Goal: Task Accomplishment & Management: Use online tool/utility

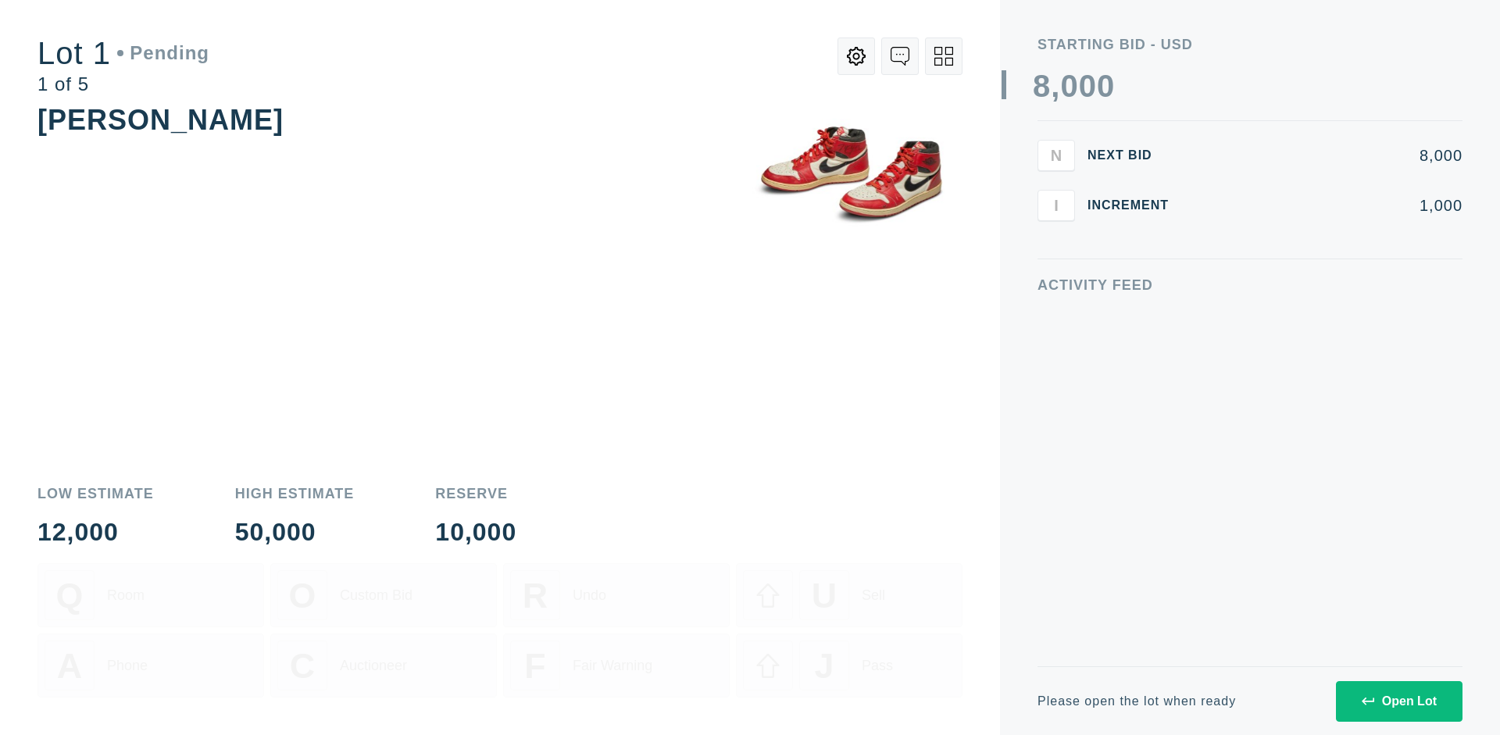
click at [1399, 701] on div "Open Lot" at bounding box center [1399, 702] width 75 height 14
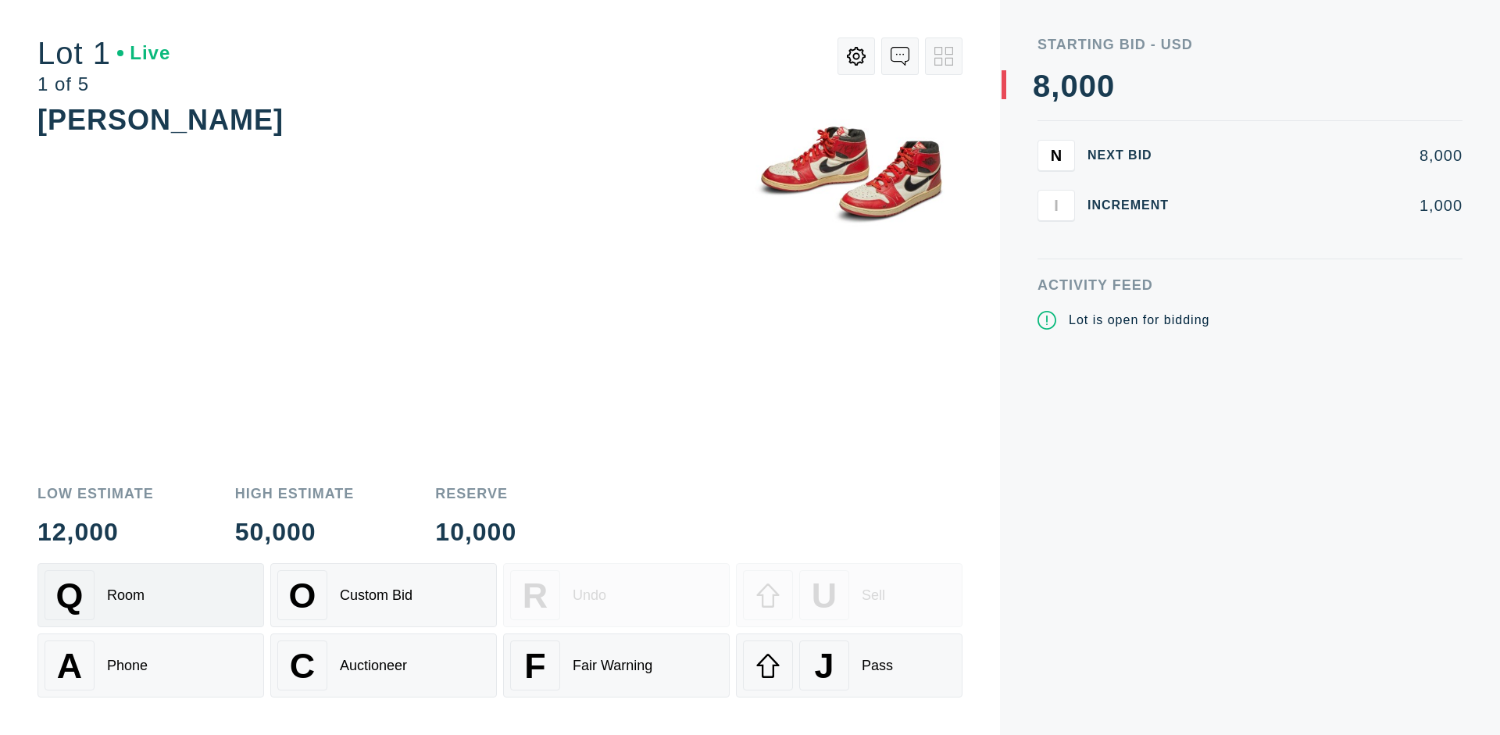
click at [151, 595] on div "Q Room" at bounding box center [151, 595] width 213 height 50
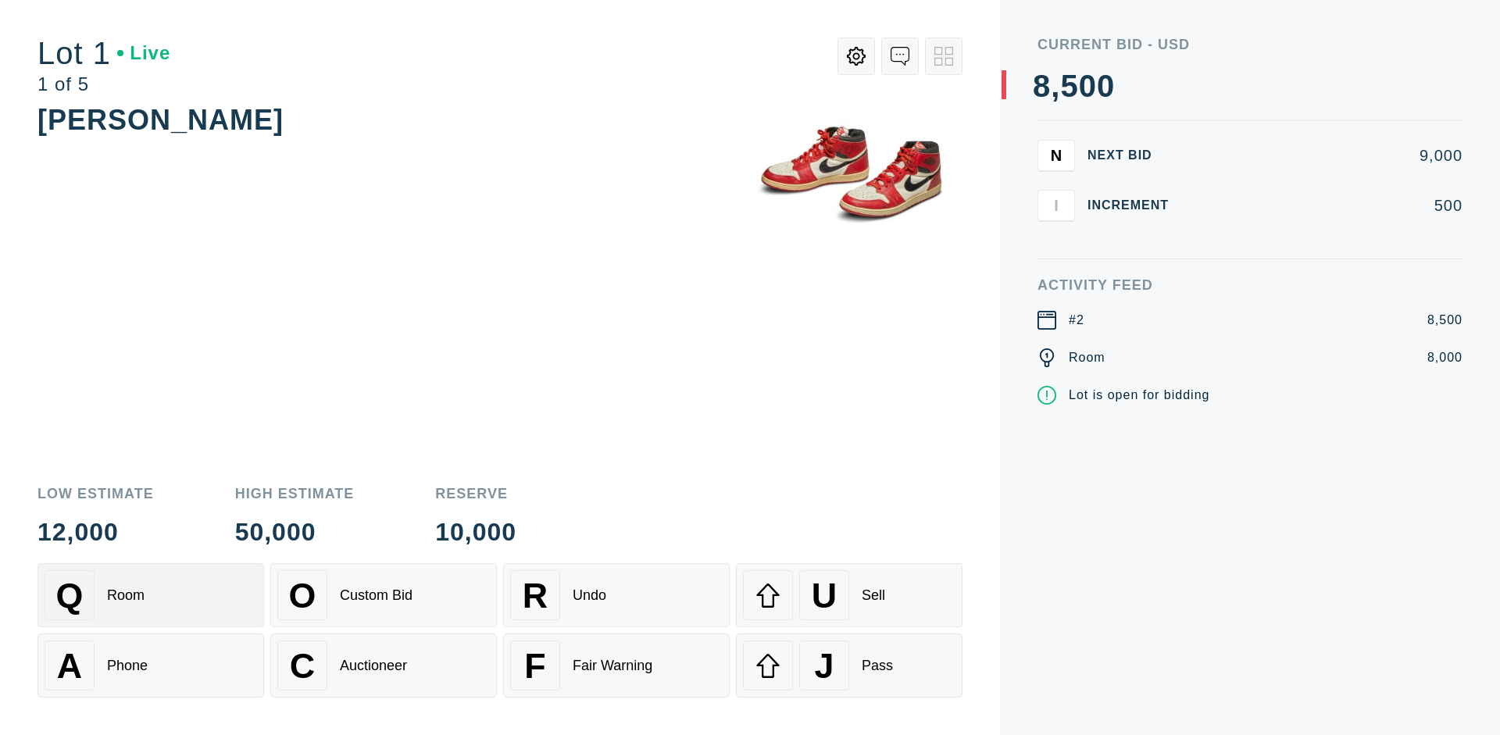
click at [151, 595] on div "Q Room" at bounding box center [151, 595] width 213 height 50
click at [151, 666] on div "A Phone" at bounding box center [151, 666] width 213 height 50
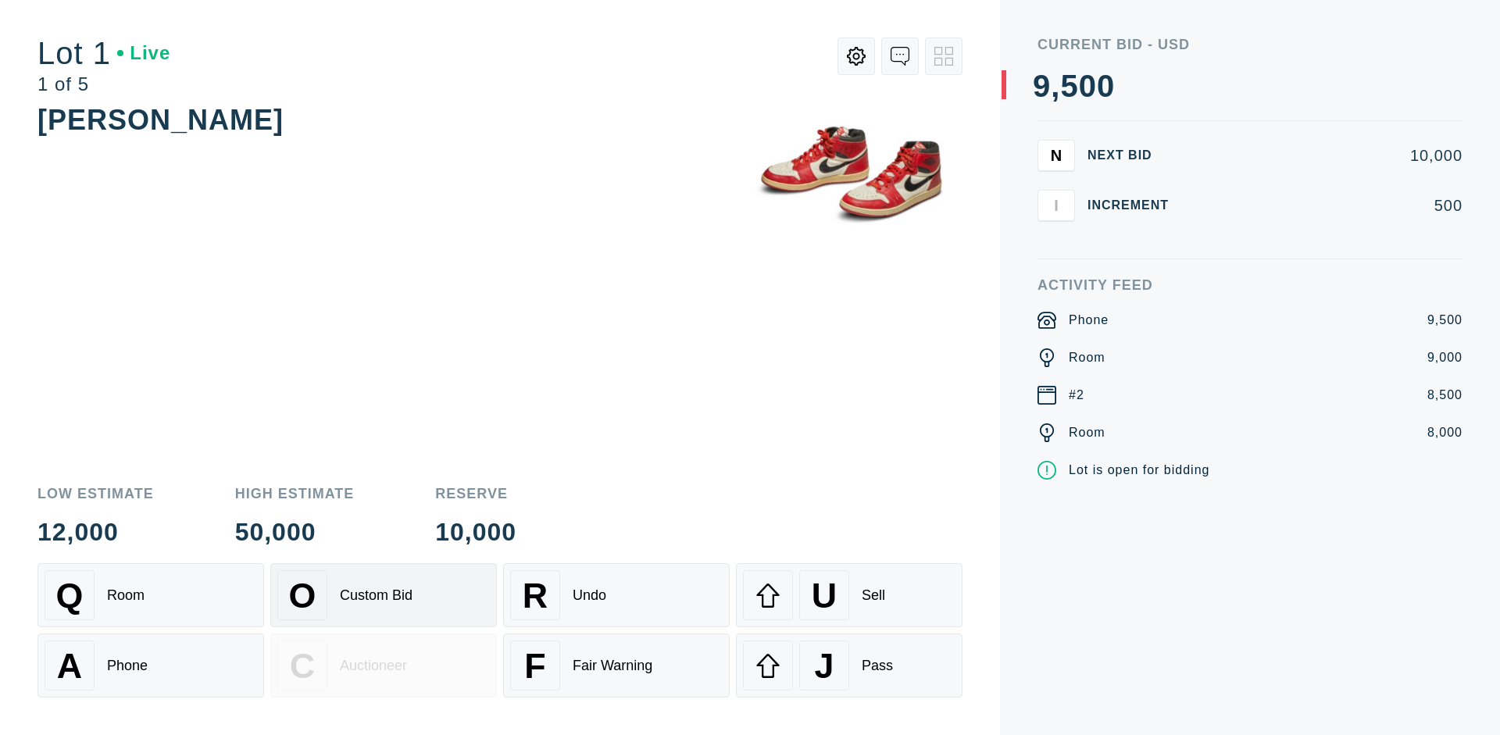
click at [384, 595] on div "Custom Bid" at bounding box center [376, 596] width 73 height 16
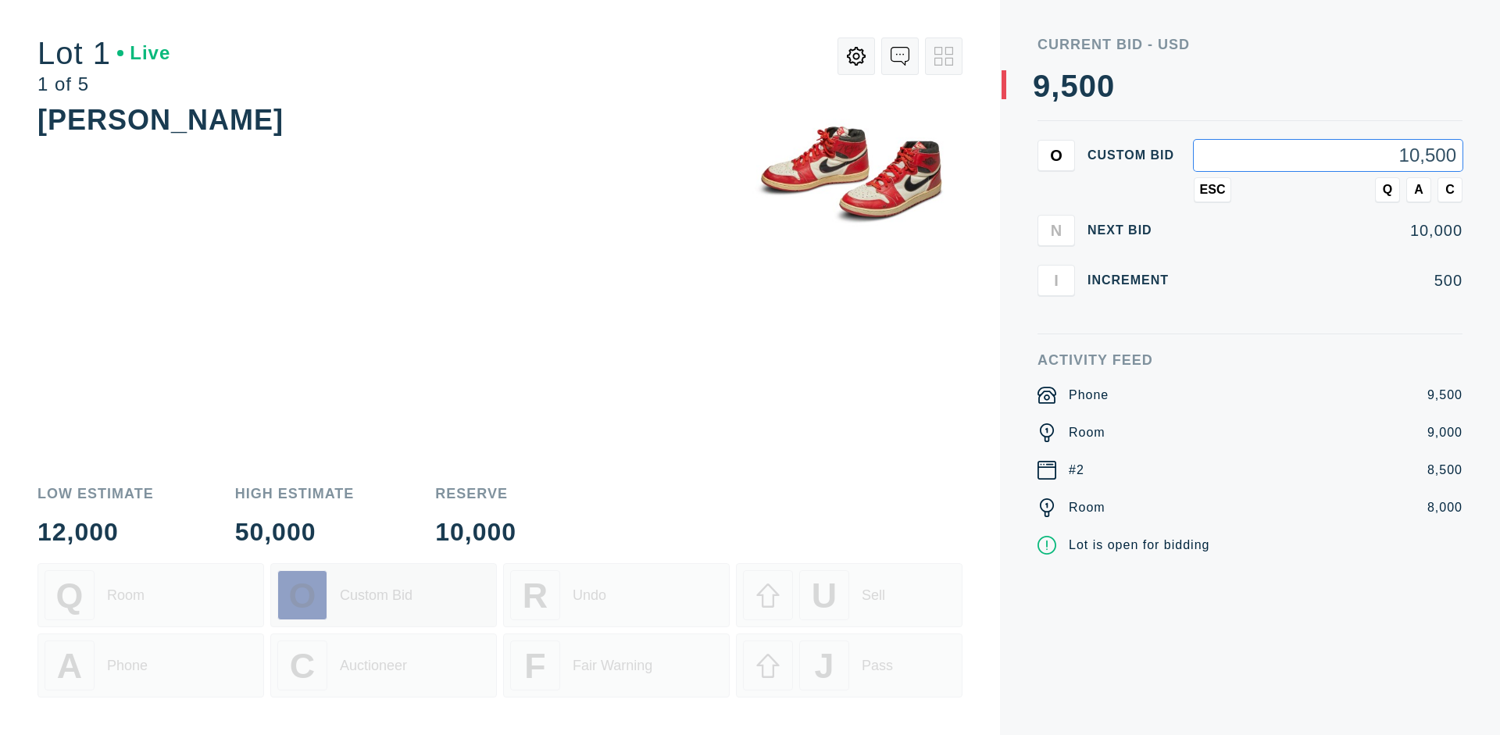
type input "10,500"
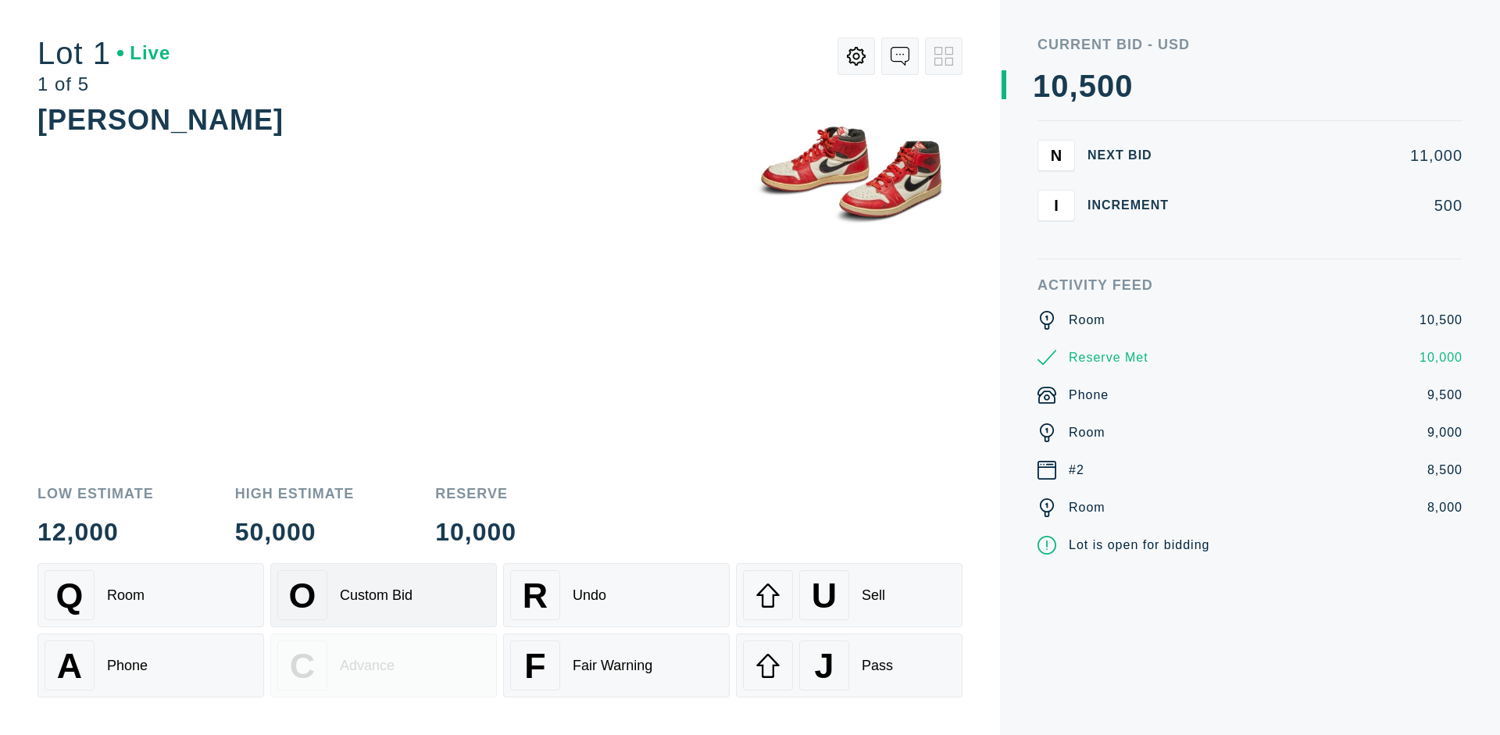
click at [384, 595] on div "Custom Bid" at bounding box center [376, 596] width 73 height 16
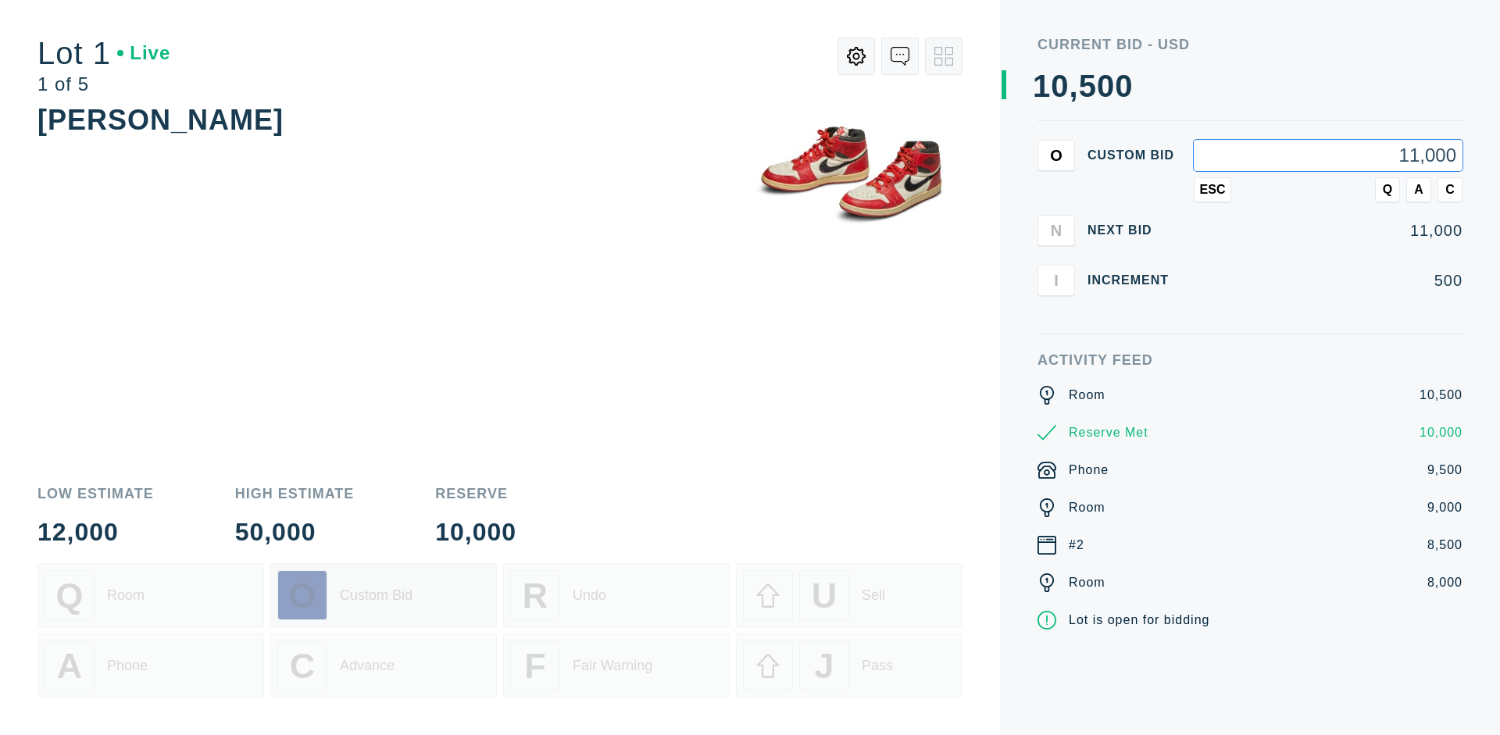
type input "11,000"
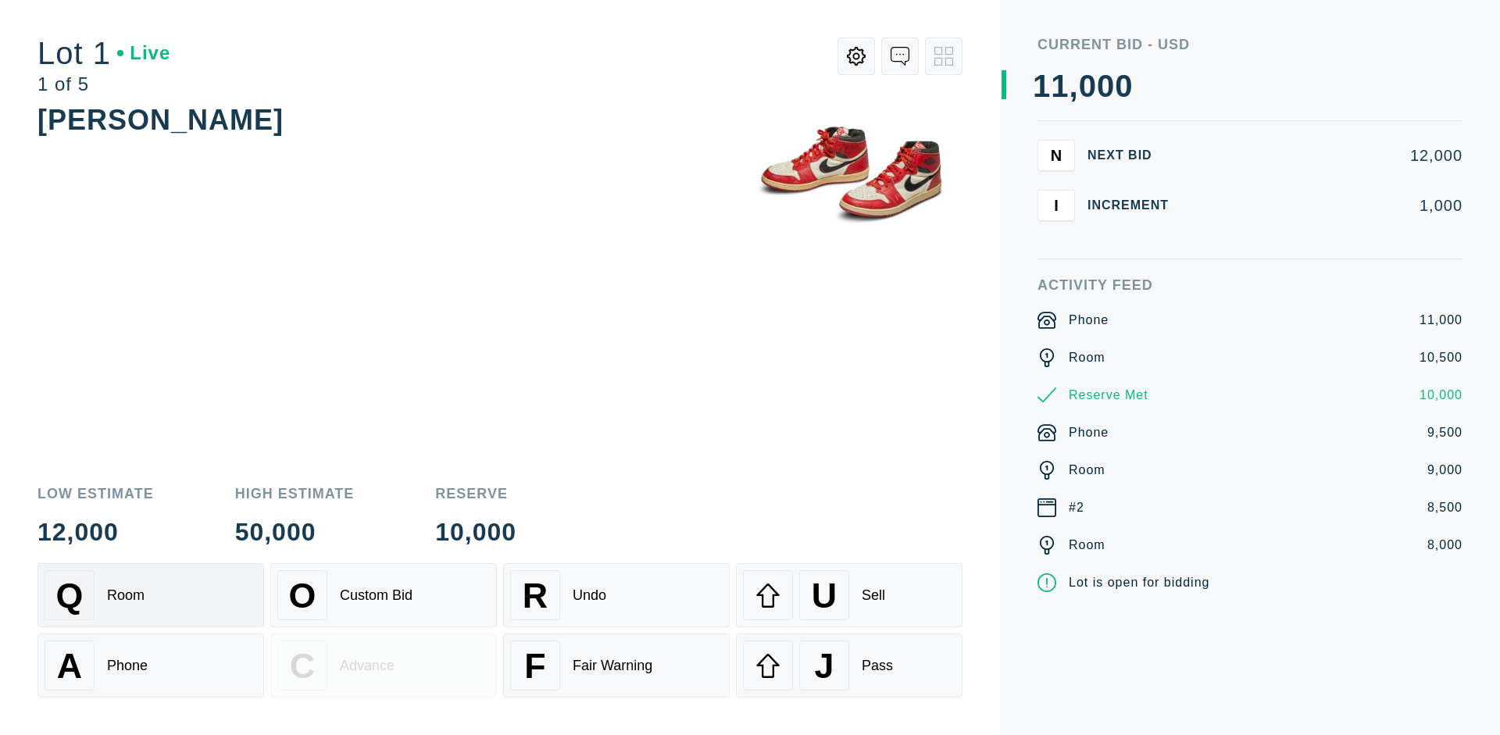
click at [151, 595] on div "Q Room" at bounding box center [151, 595] width 213 height 50
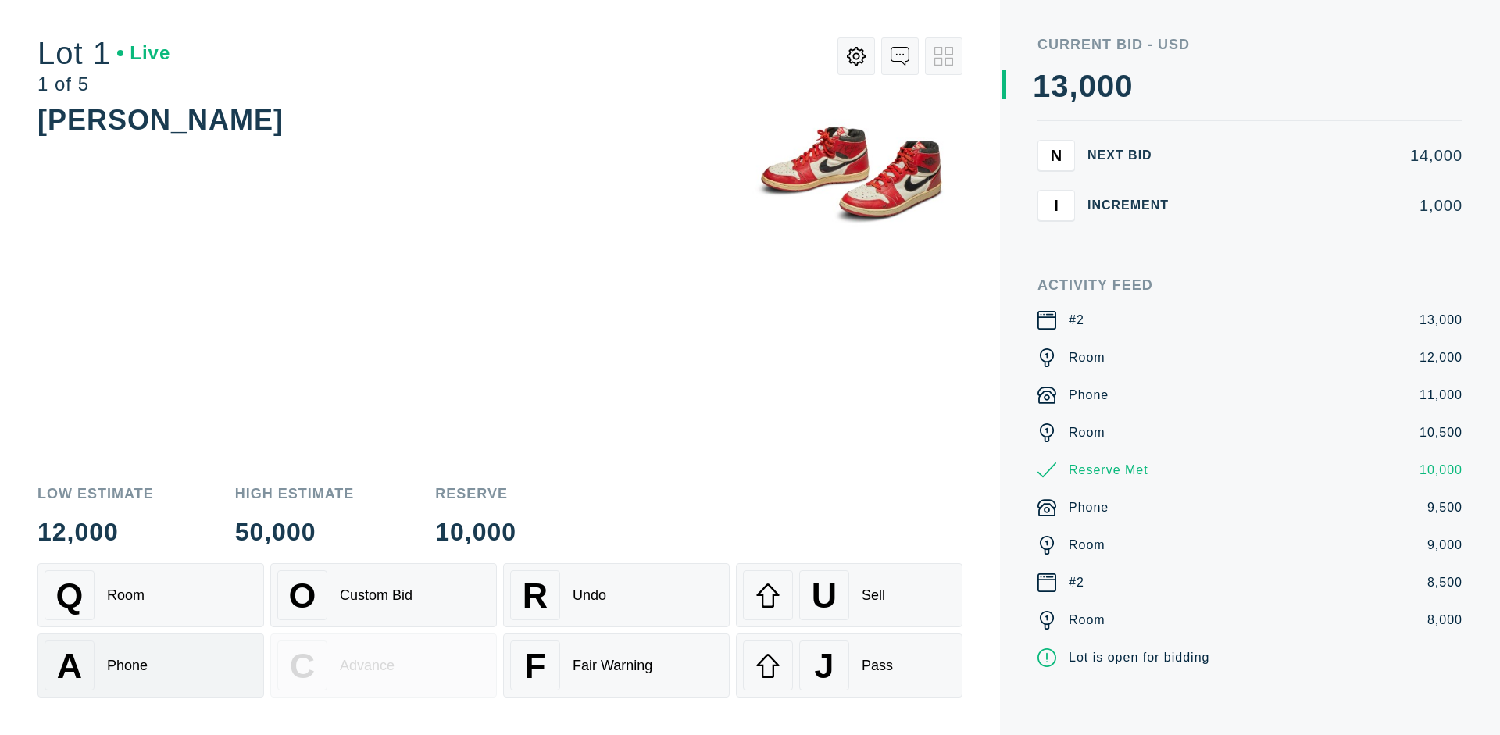
click at [151, 665] on div "A Phone" at bounding box center [151, 666] width 213 height 50
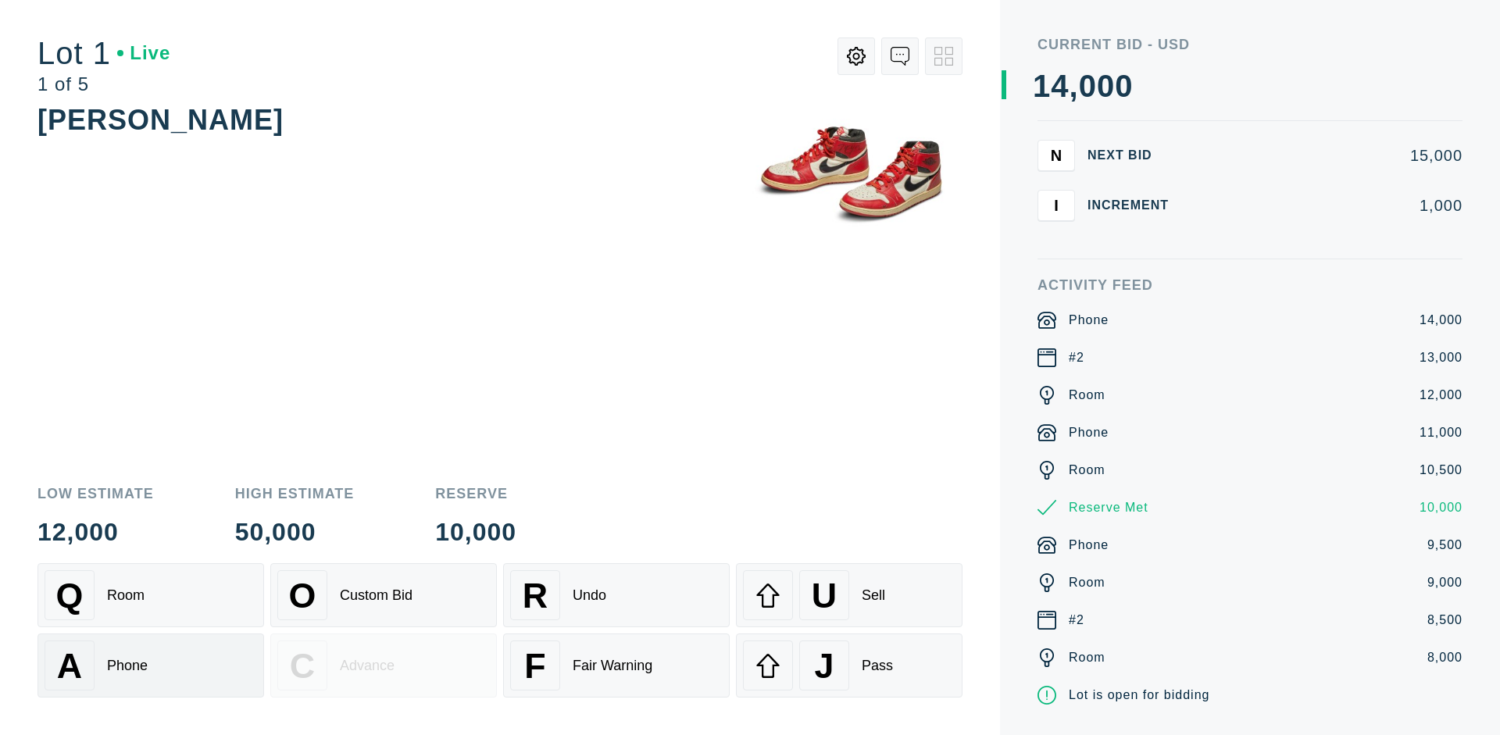
click at [151, 595] on div "Q Room" at bounding box center [151, 595] width 213 height 50
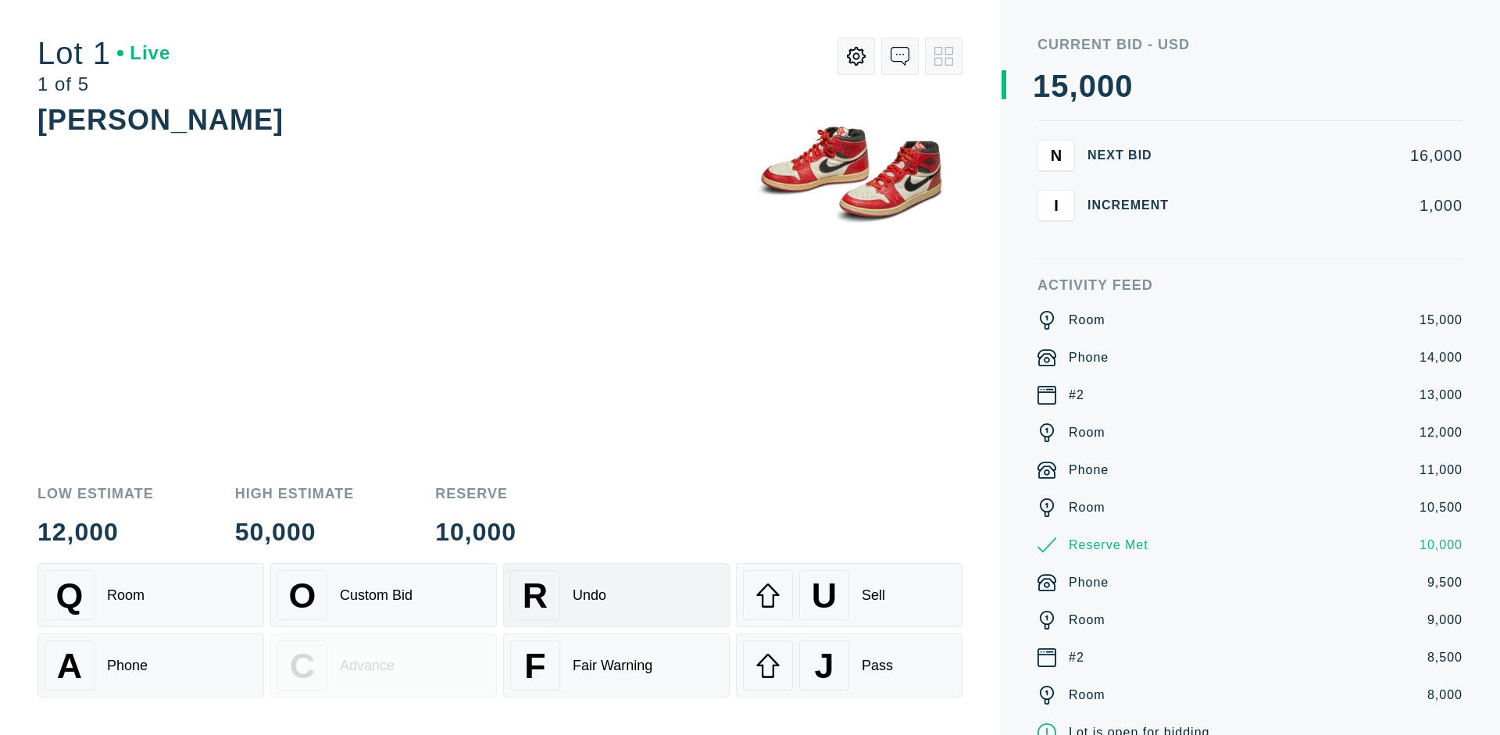
click at [616, 595] on div "R Undo" at bounding box center [616, 595] width 213 height 50
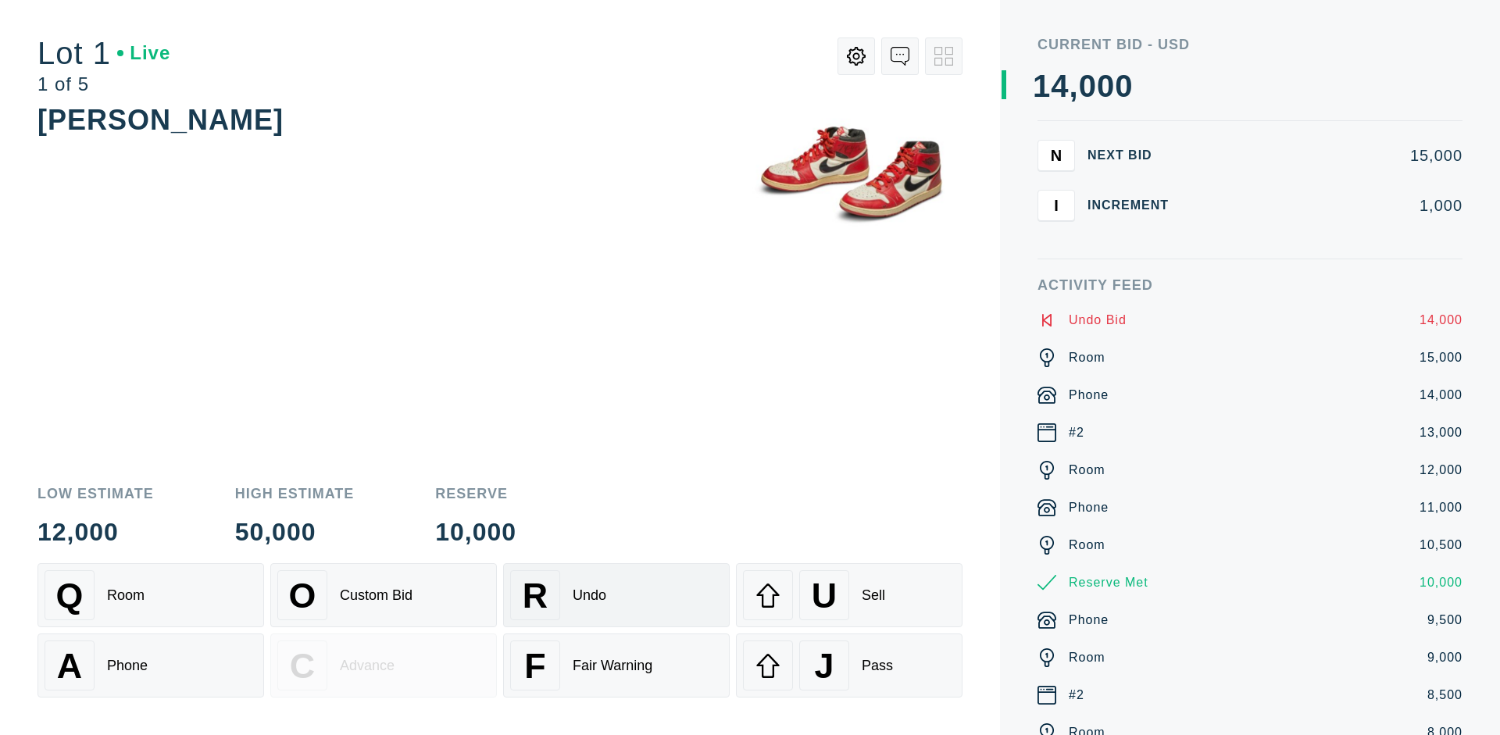
click at [151, 595] on div "Q Room" at bounding box center [151, 595] width 213 height 50
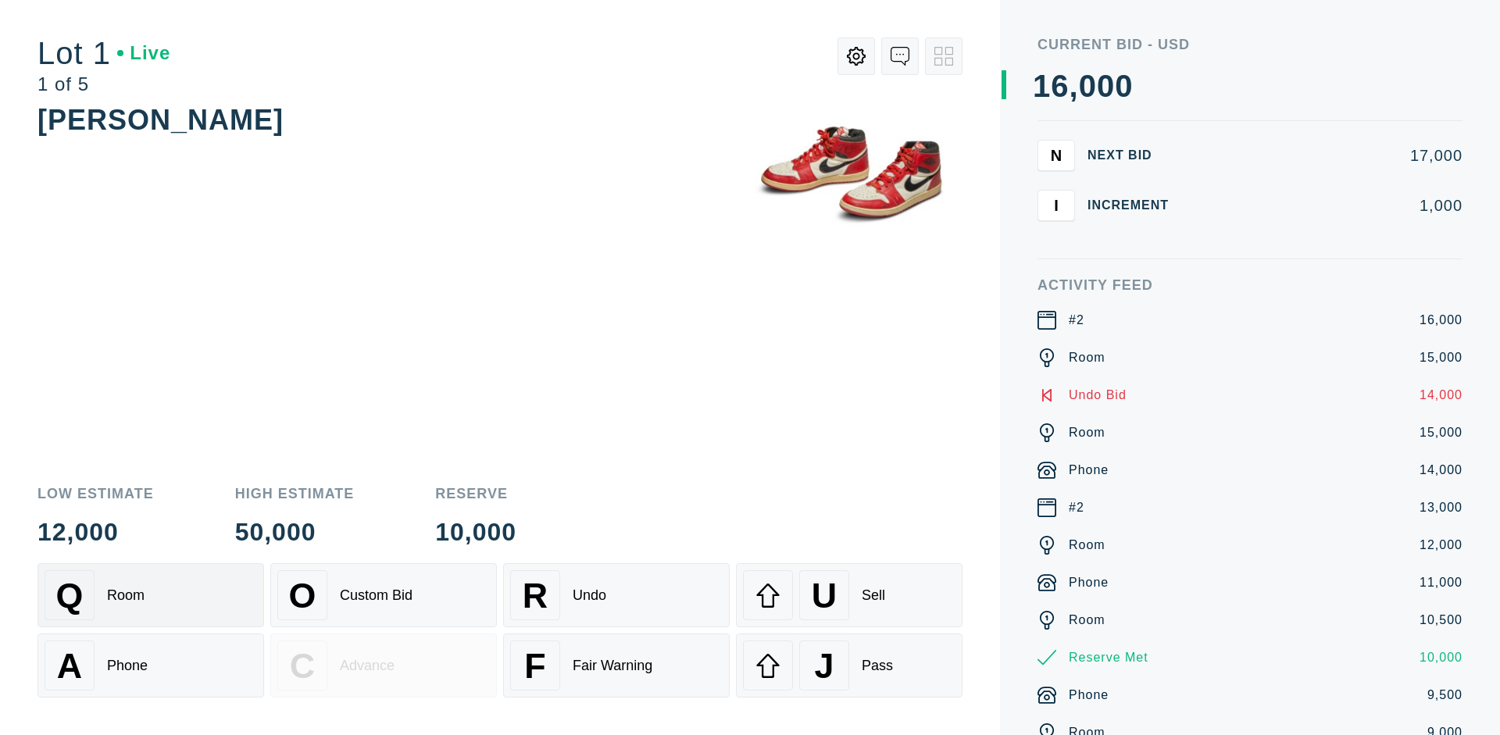
click at [151, 666] on div "A Phone" at bounding box center [151, 666] width 213 height 50
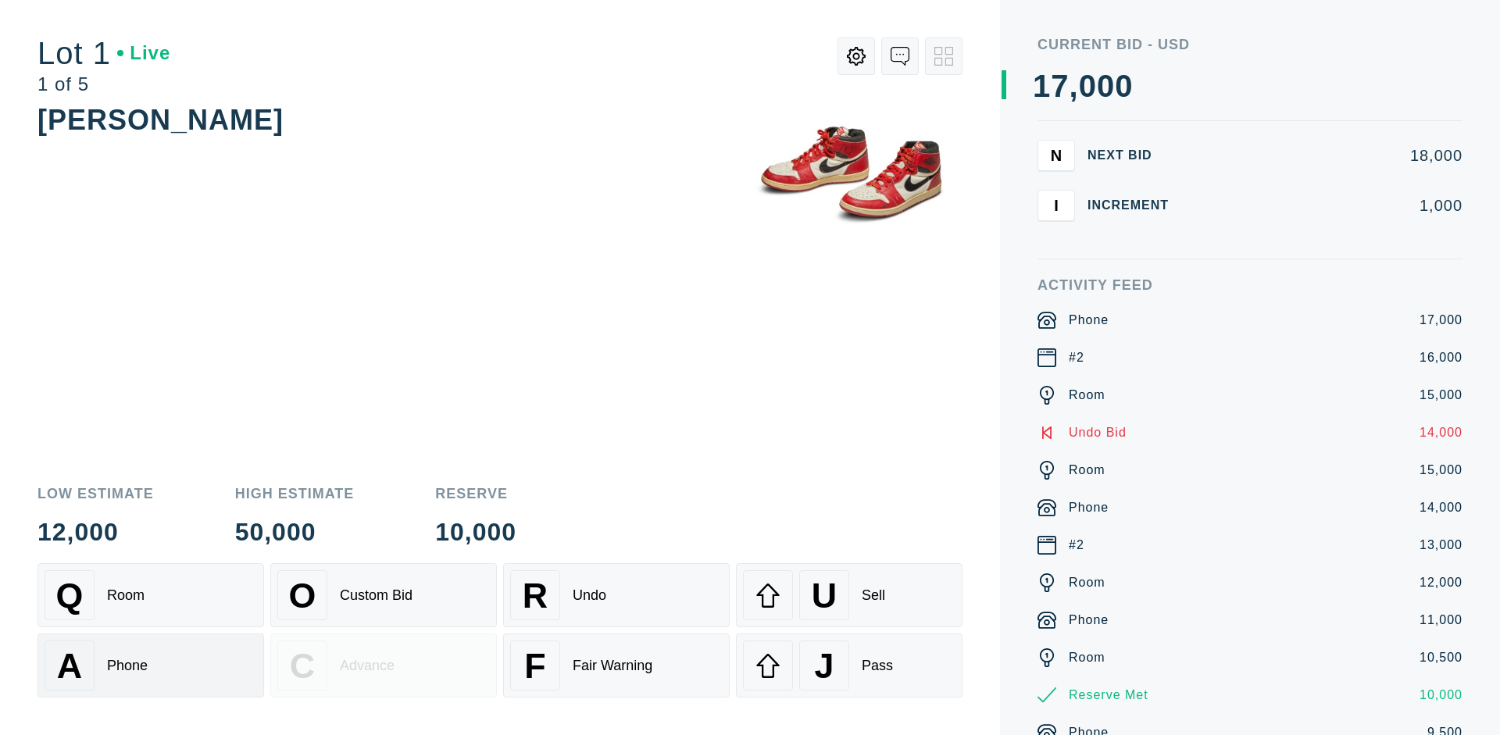
click at [151, 595] on div "Q Room" at bounding box center [151, 595] width 213 height 50
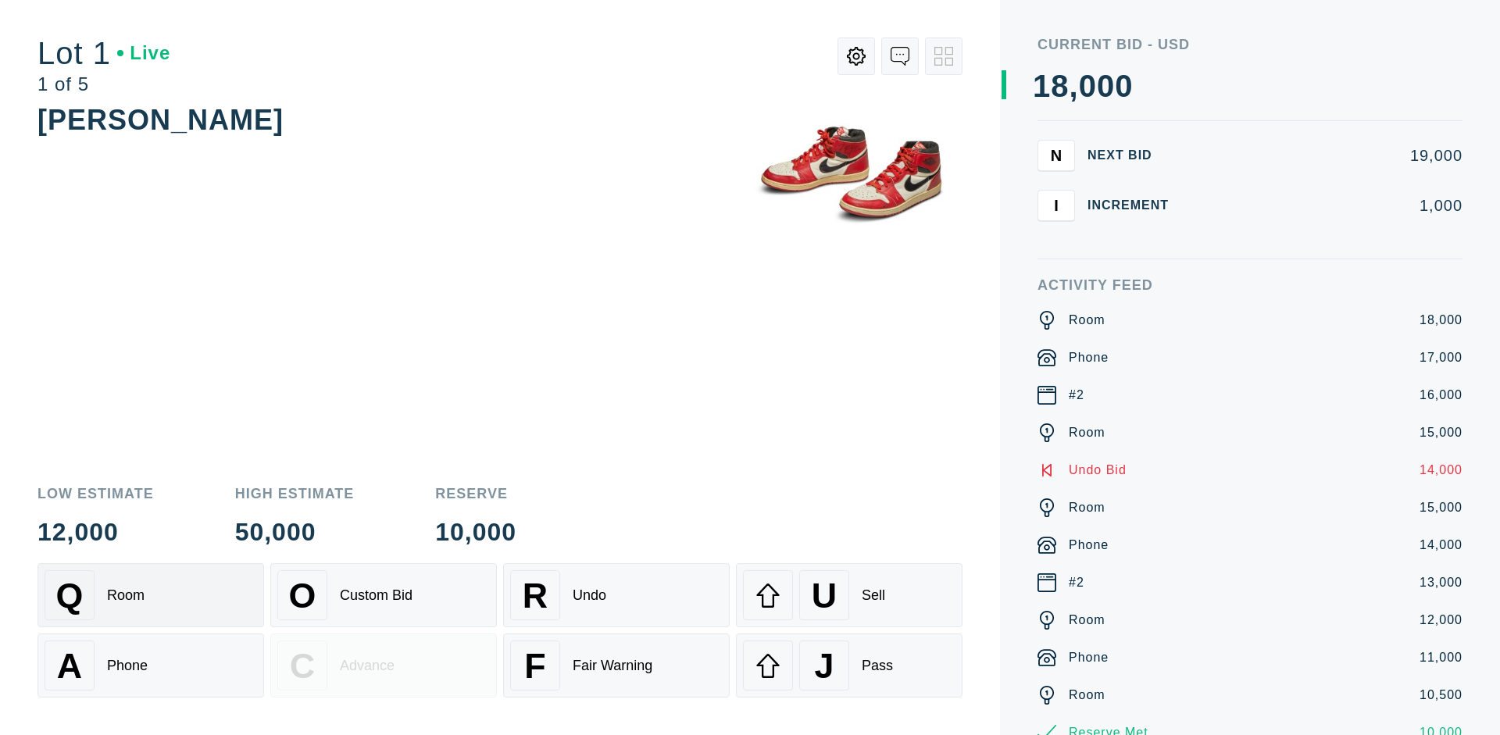
click at [616, 595] on div "R Undo" at bounding box center [616, 595] width 213 height 50
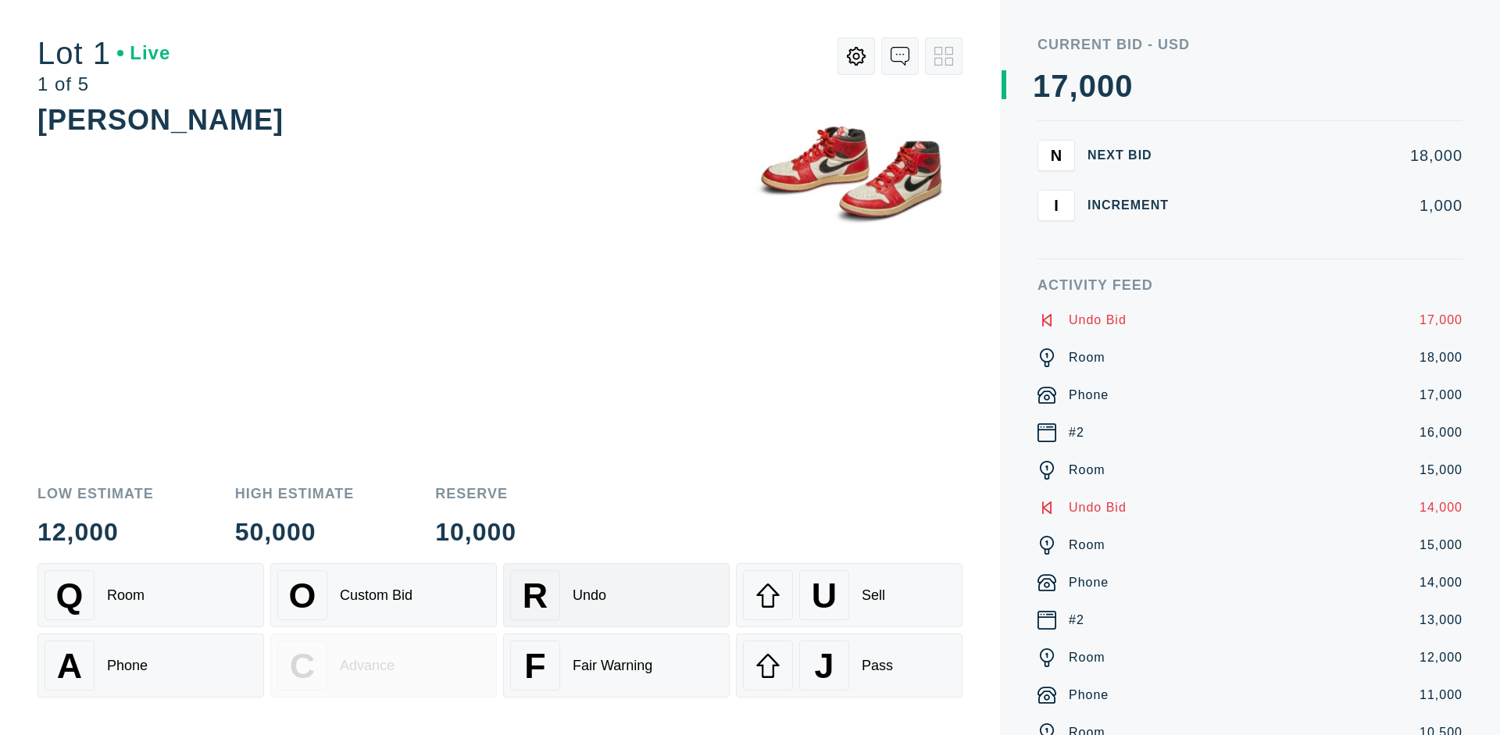
click at [849, 595] on div "U Sell" at bounding box center [849, 595] width 213 height 50
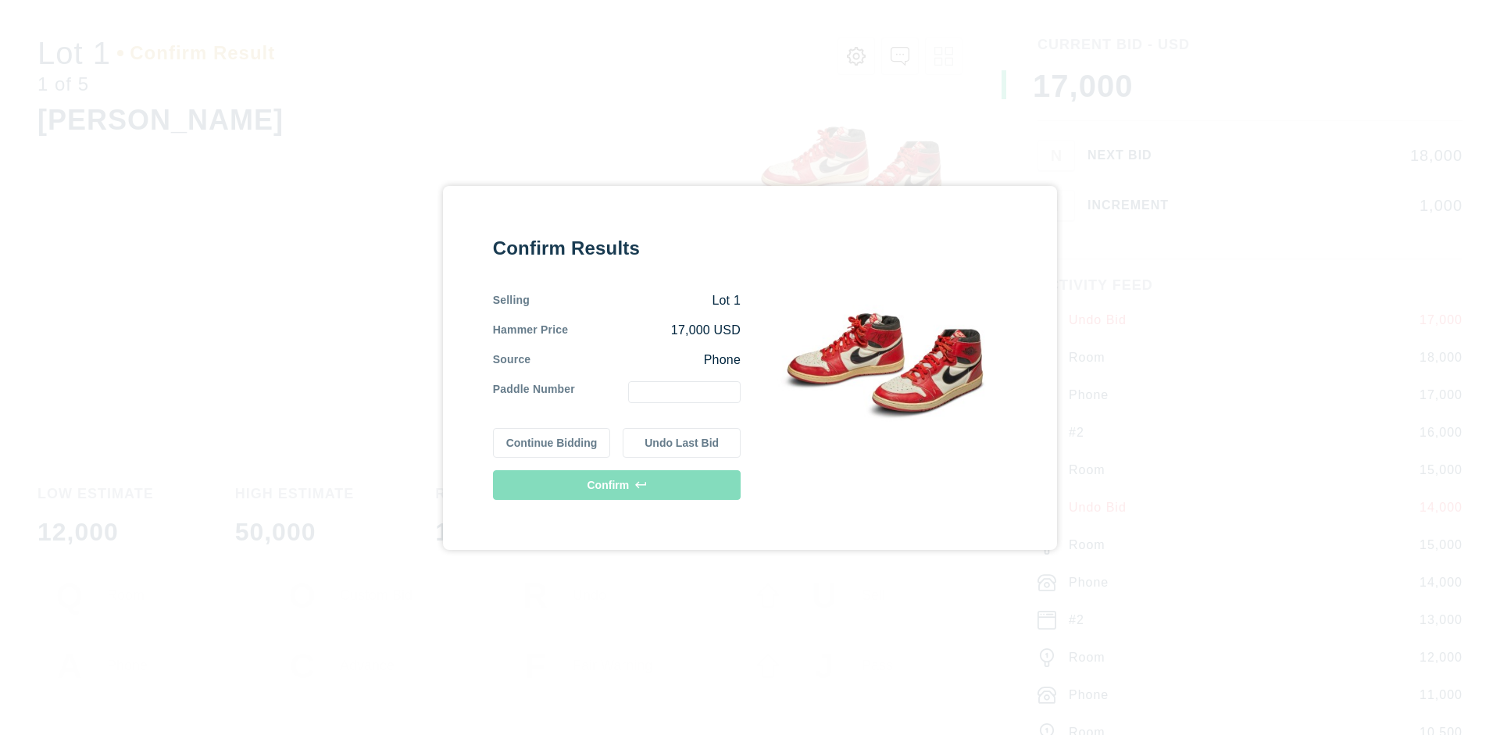
click at [552, 442] on button "Continue Bidding" at bounding box center [552, 443] width 118 height 30
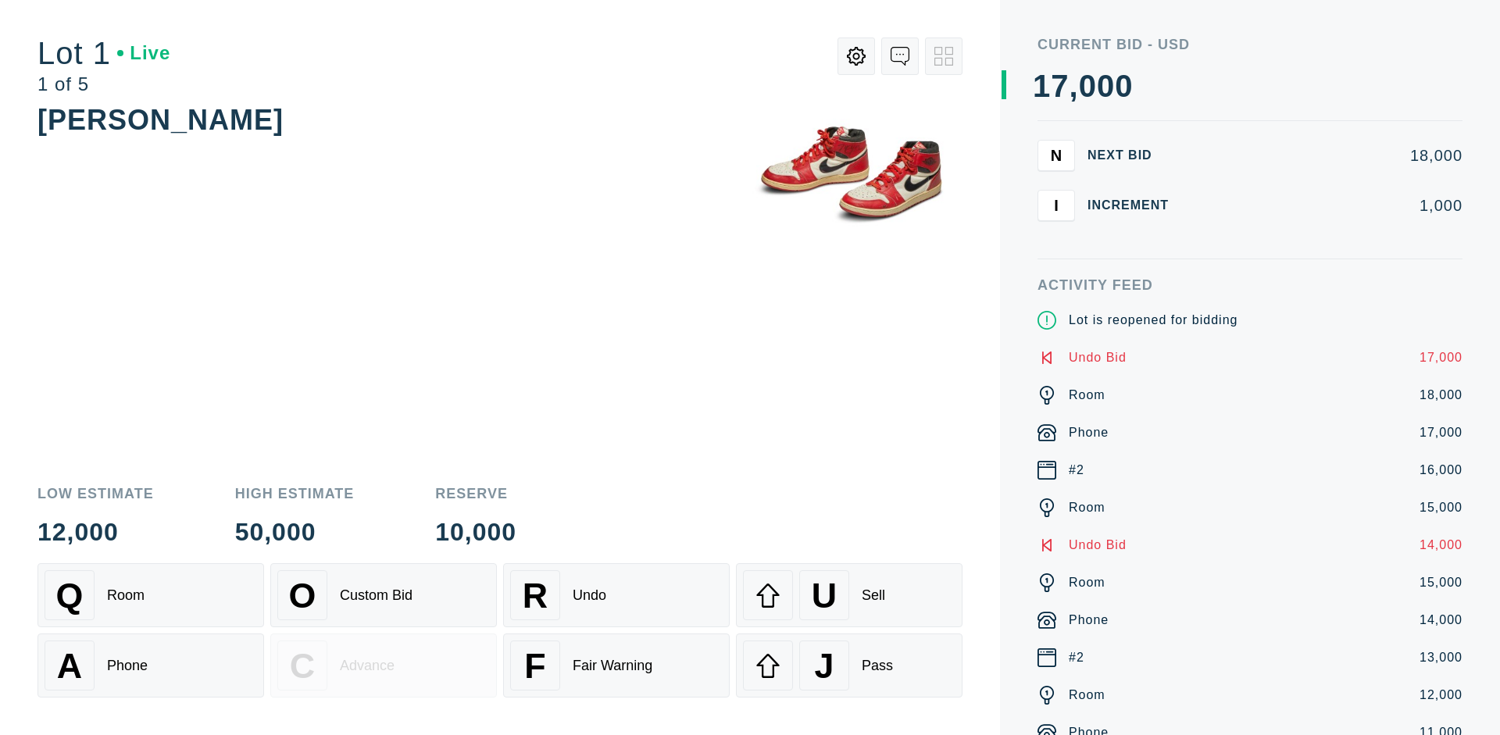
click at [849, 595] on div "U Sell" at bounding box center [849, 595] width 213 height 50
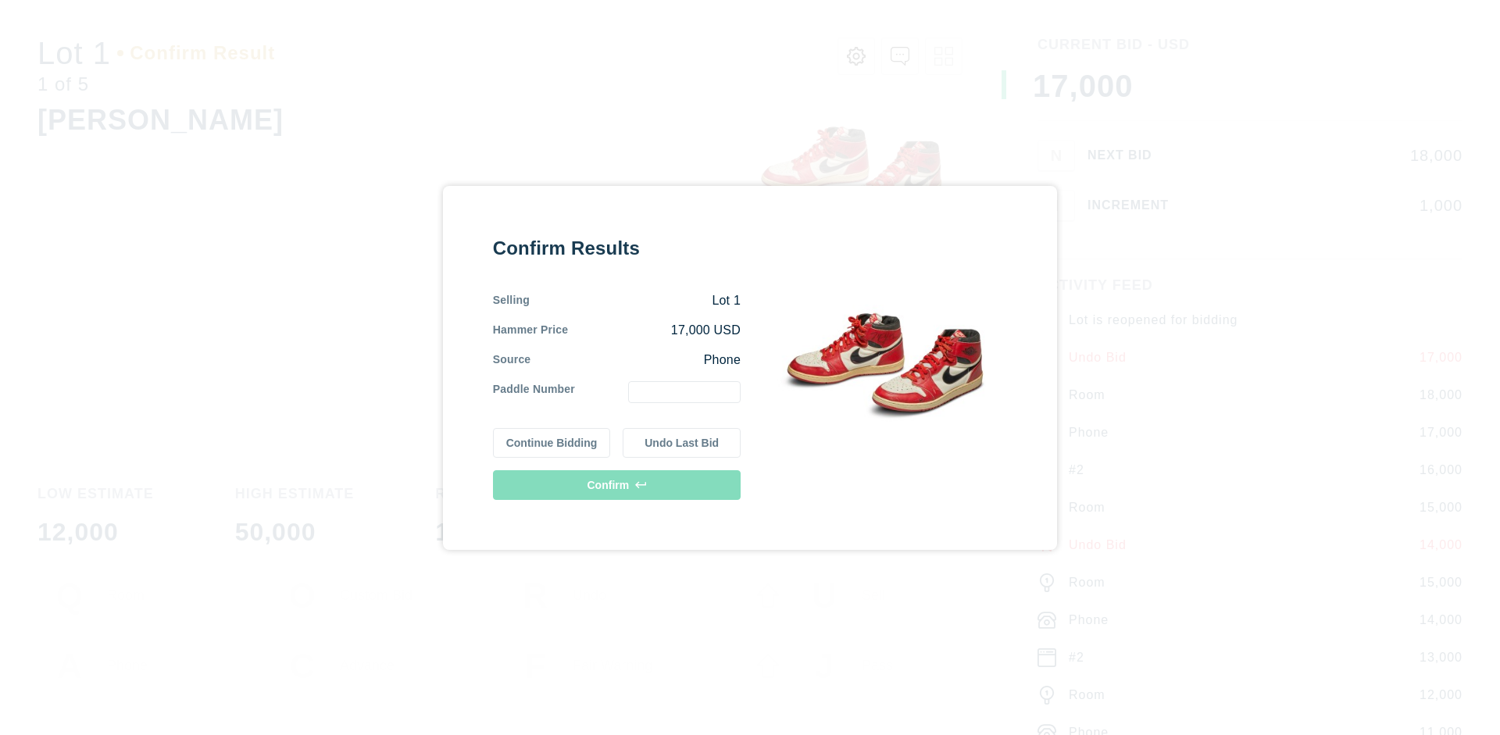
click at [682, 442] on button "Undo Last Bid" at bounding box center [682, 443] width 118 height 30
click at [552, 440] on button "Continue Bidding" at bounding box center [552, 441] width 118 height 30
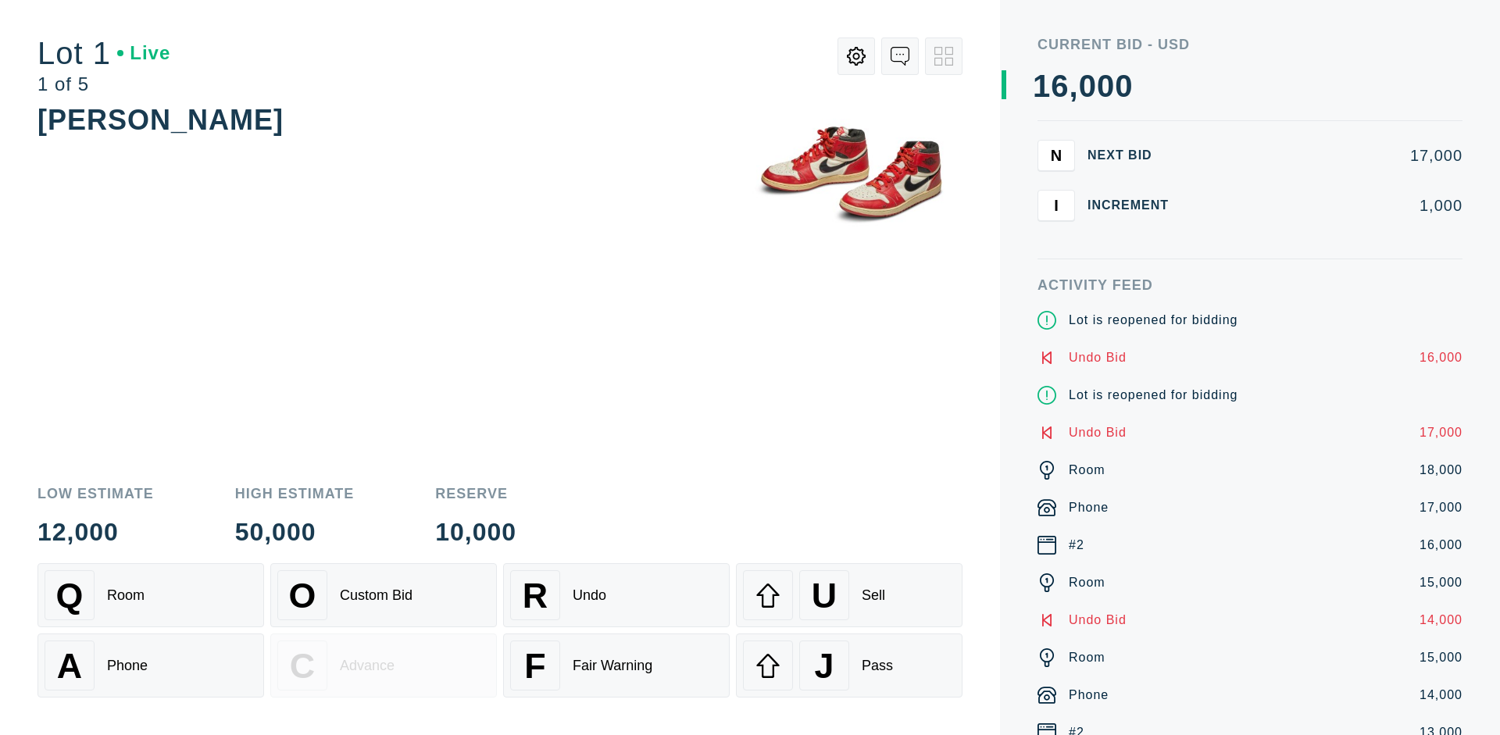
click at [849, 666] on div "J Pass" at bounding box center [849, 666] width 213 height 50
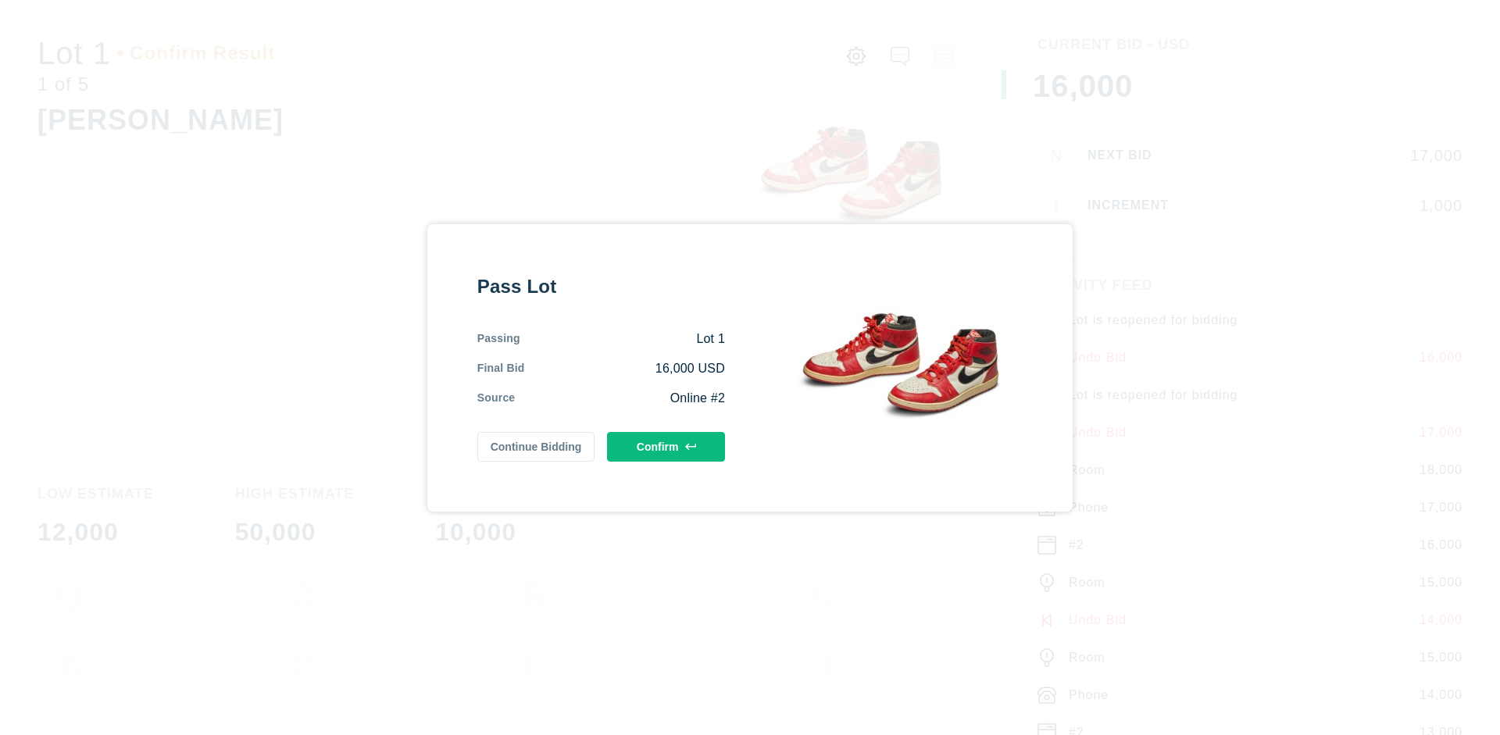
click at [666, 446] on button "Confirm" at bounding box center [666, 447] width 118 height 30
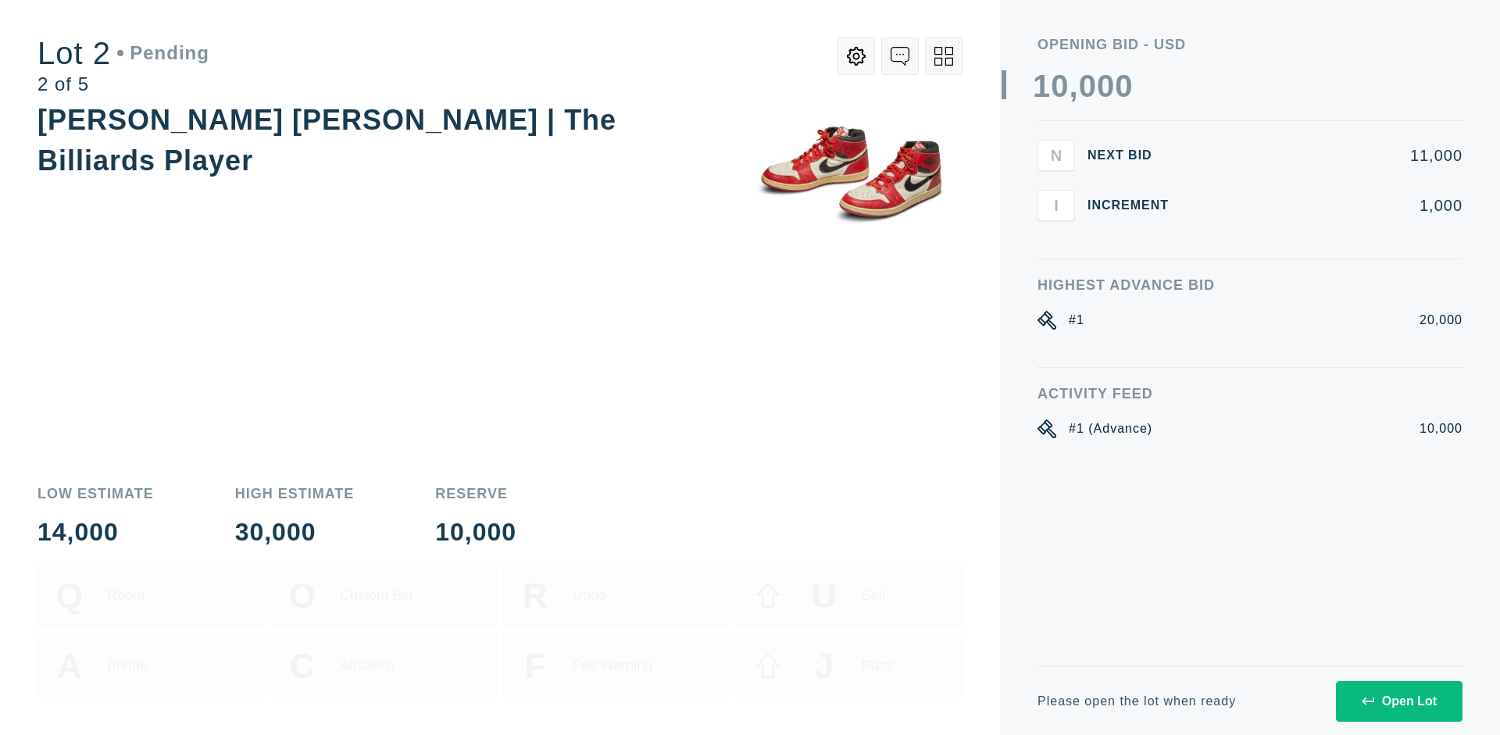
click at [1399, 701] on div "Open Lot" at bounding box center [1399, 702] width 75 height 14
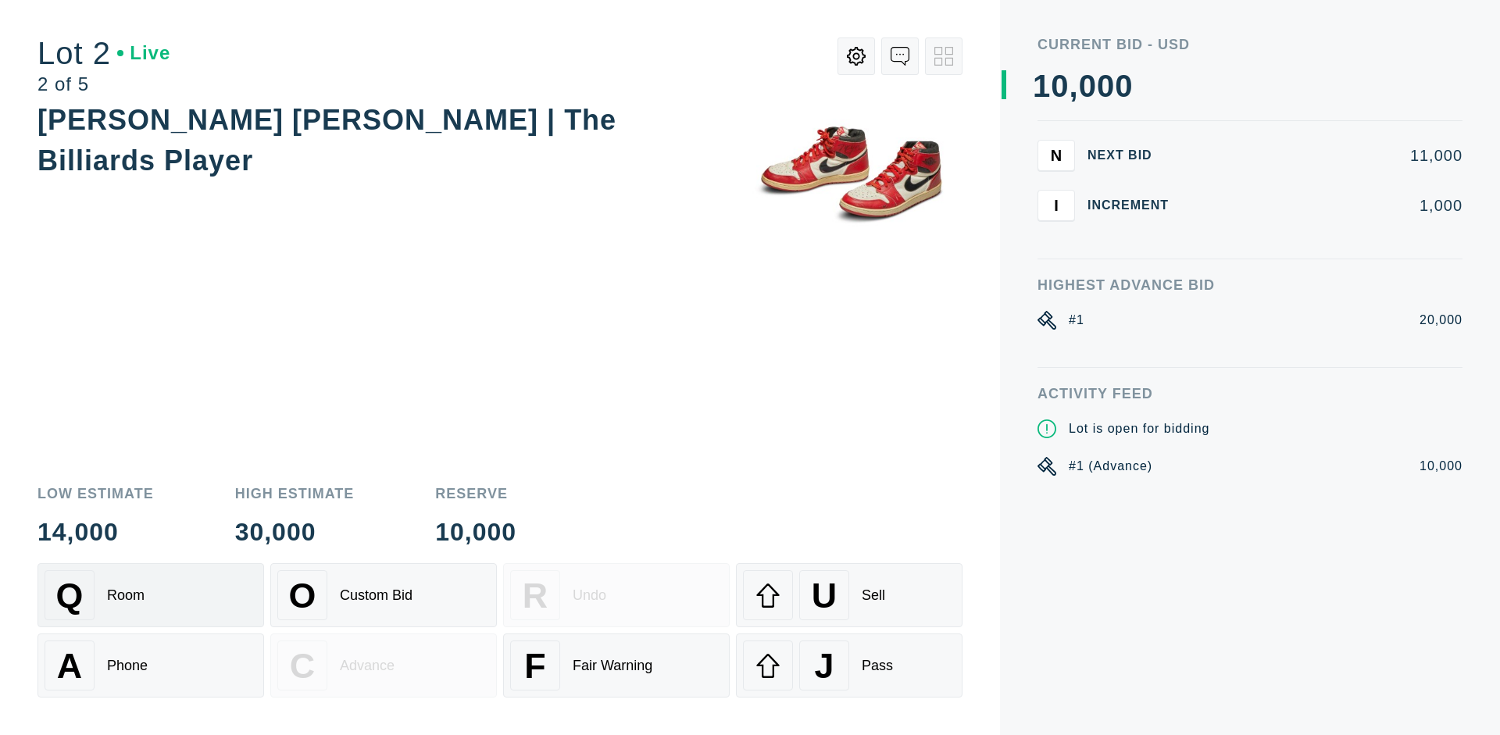
click at [151, 595] on div "Q Room" at bounding box center [151, 595] width 213 height 50
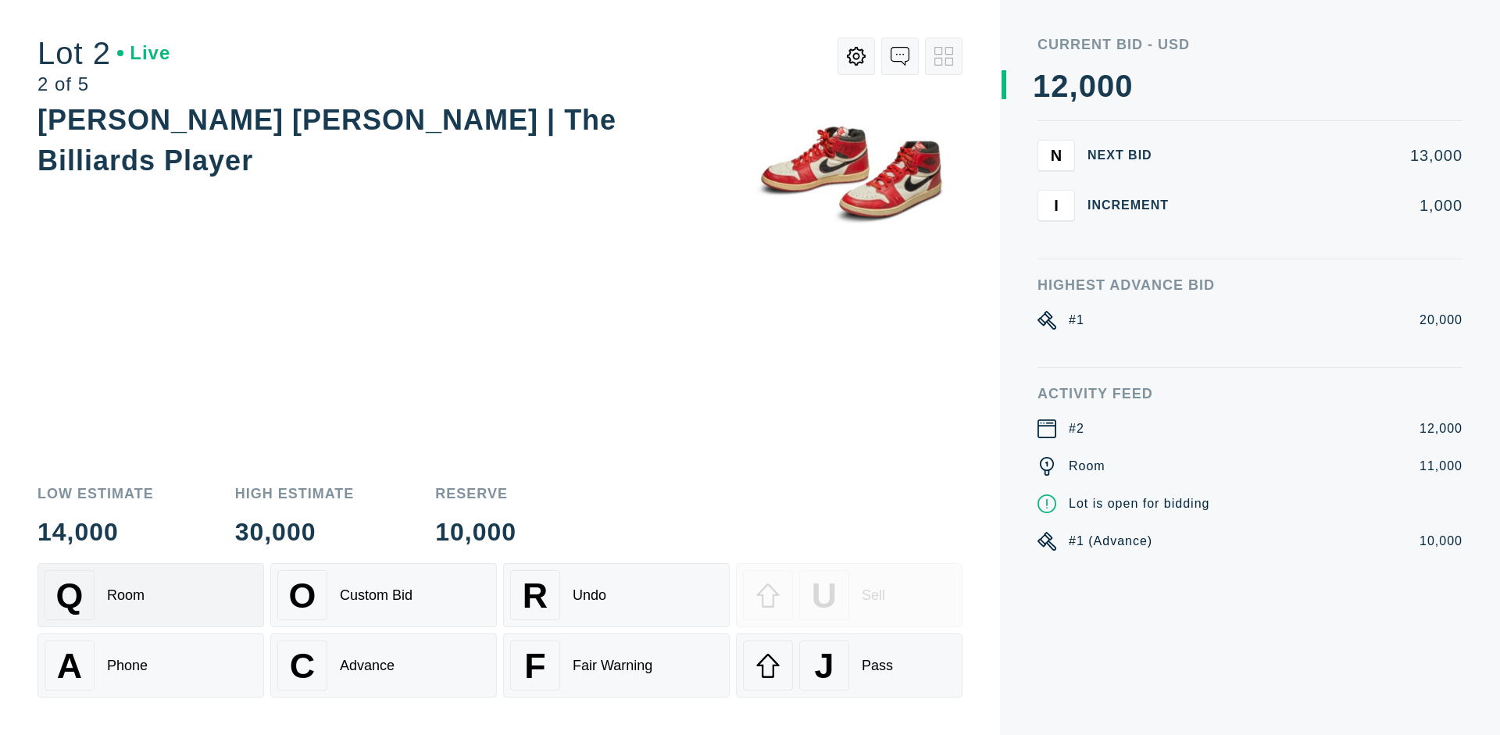
click at [384, 666] on div "Advance" at bounding box center [367, 666] width 55 height 16
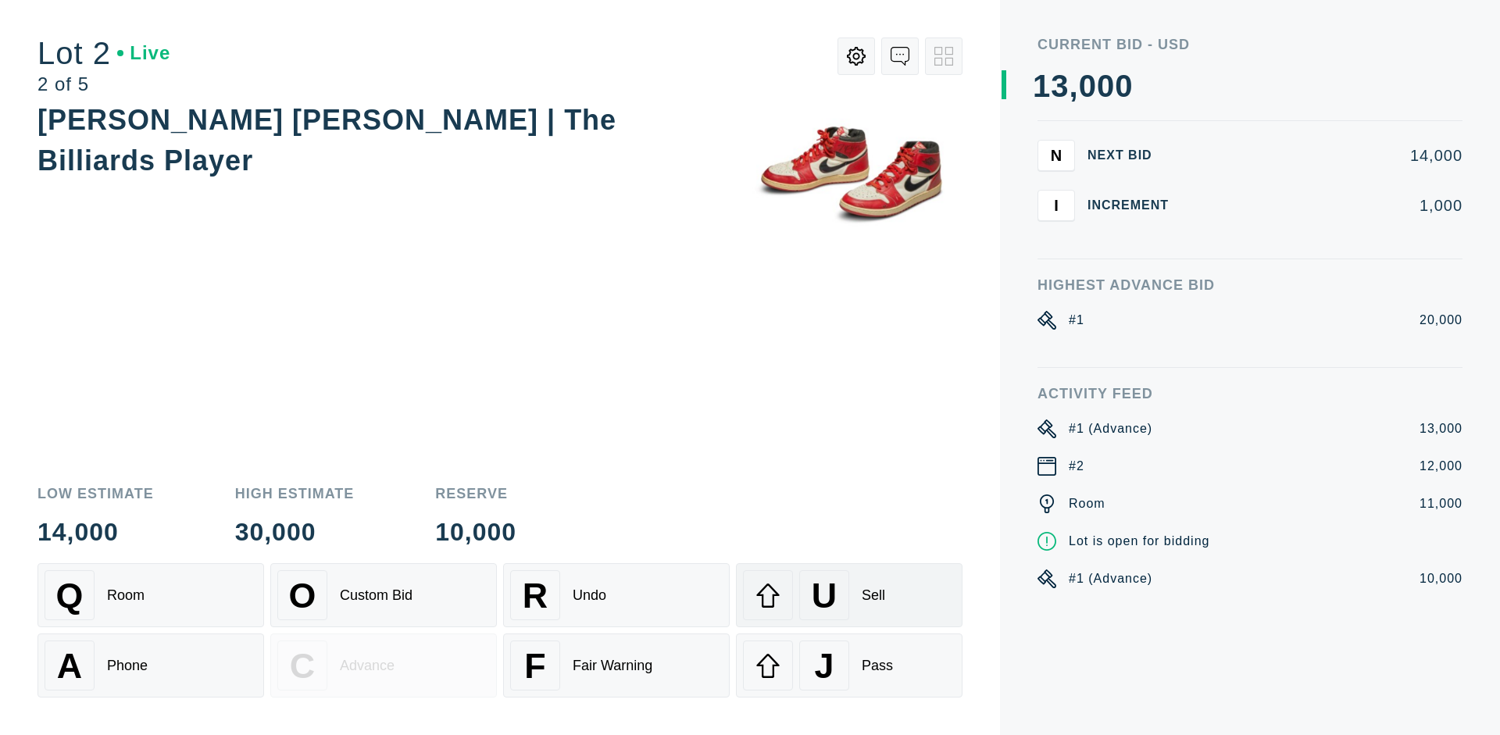
click at [849, 595] on div "U Sell" at bounding box center [849, 595] width 213 height 50
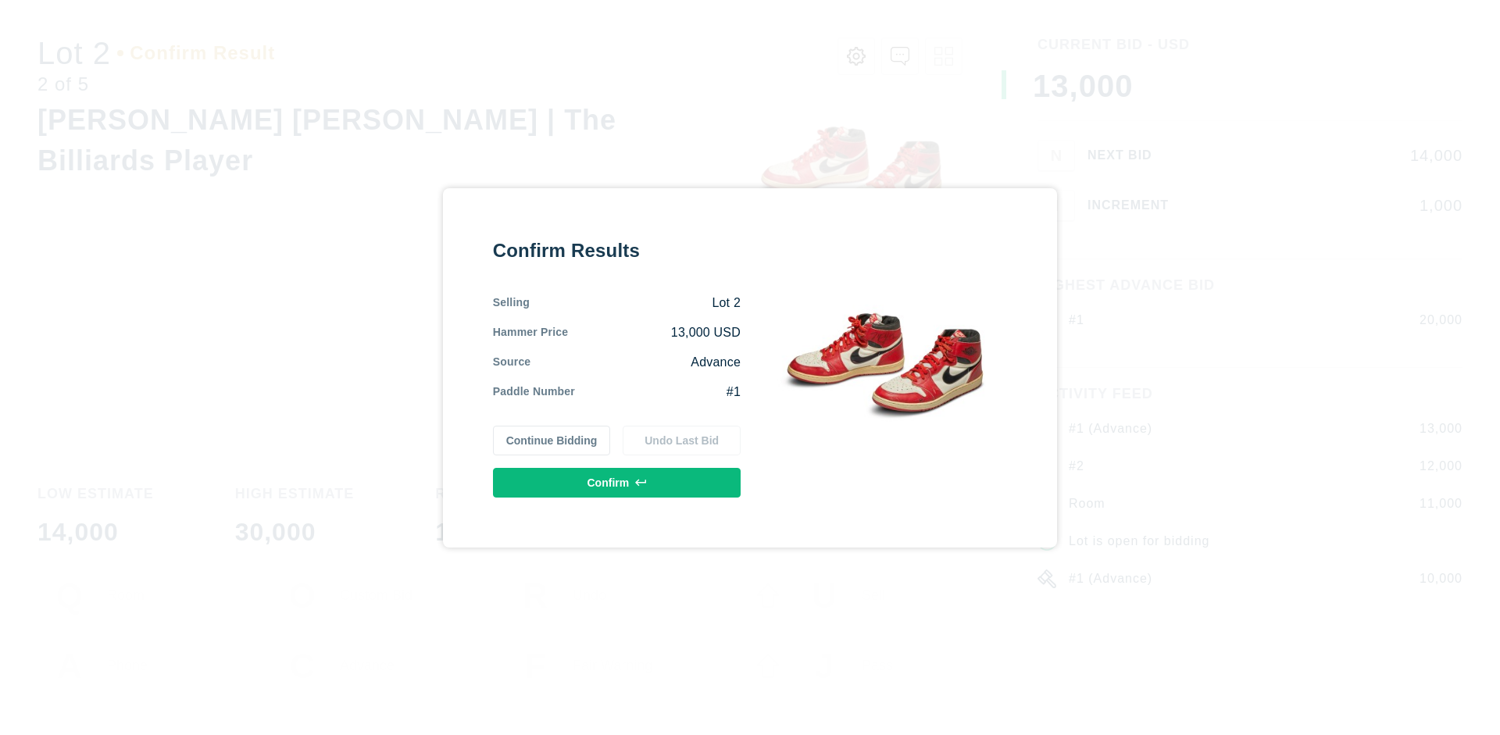
click at [617, 482] on button "Confirm" at bounding box center [617, 483] width 248 height 30
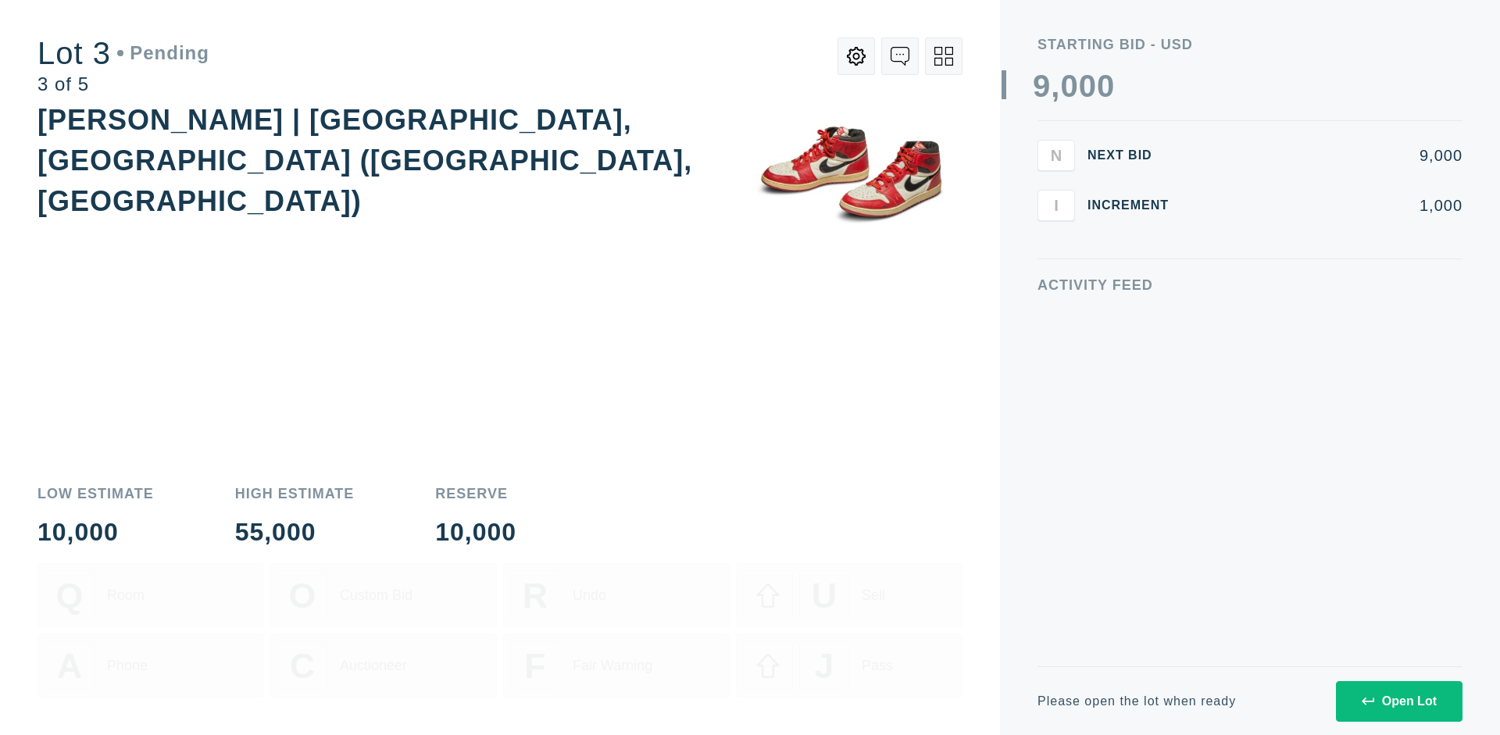
click at [1399, 701] on div "Open Lot" at bounding box center [1399, 702] width 75 height 14
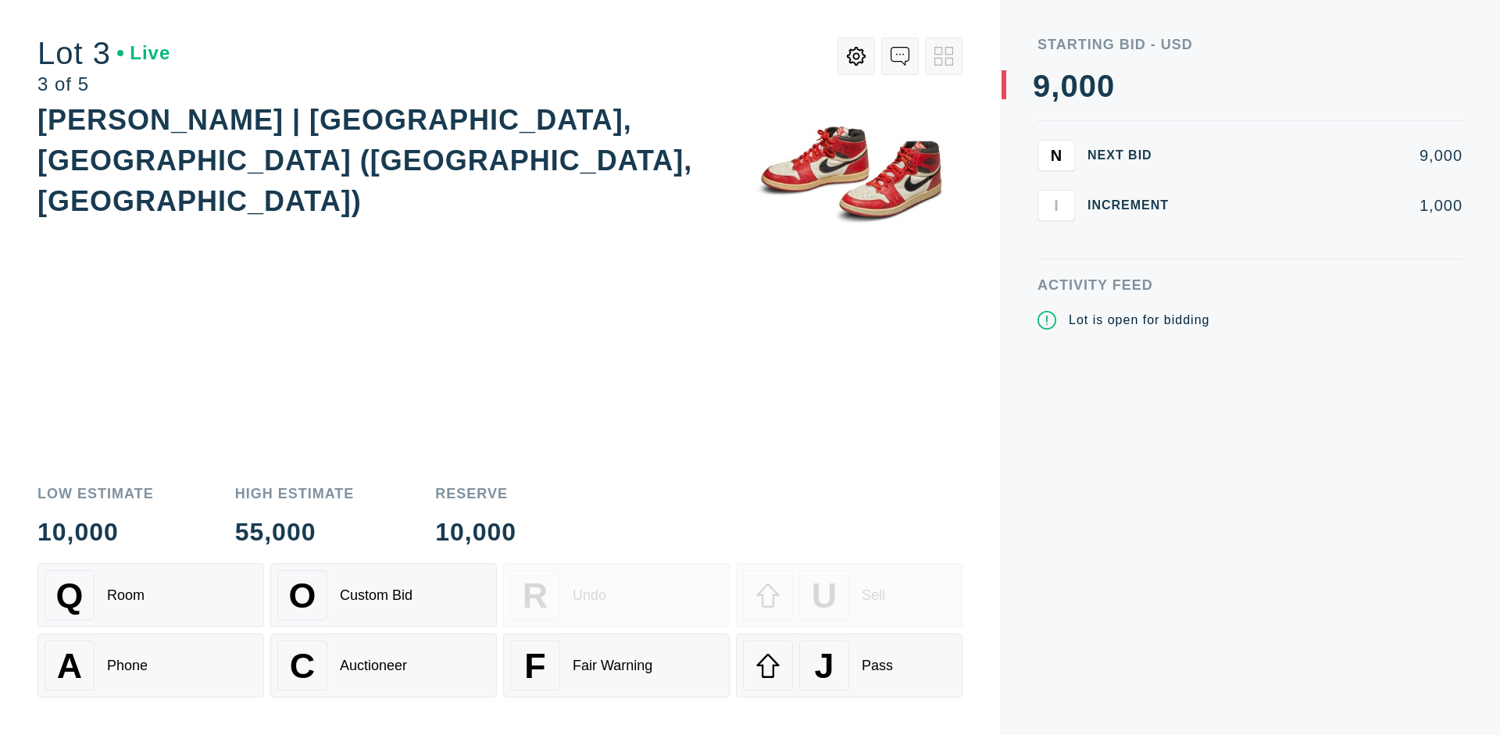
click at [849, 666] on div "J Pass" at bounding box center [849, 666] width 213 height 50
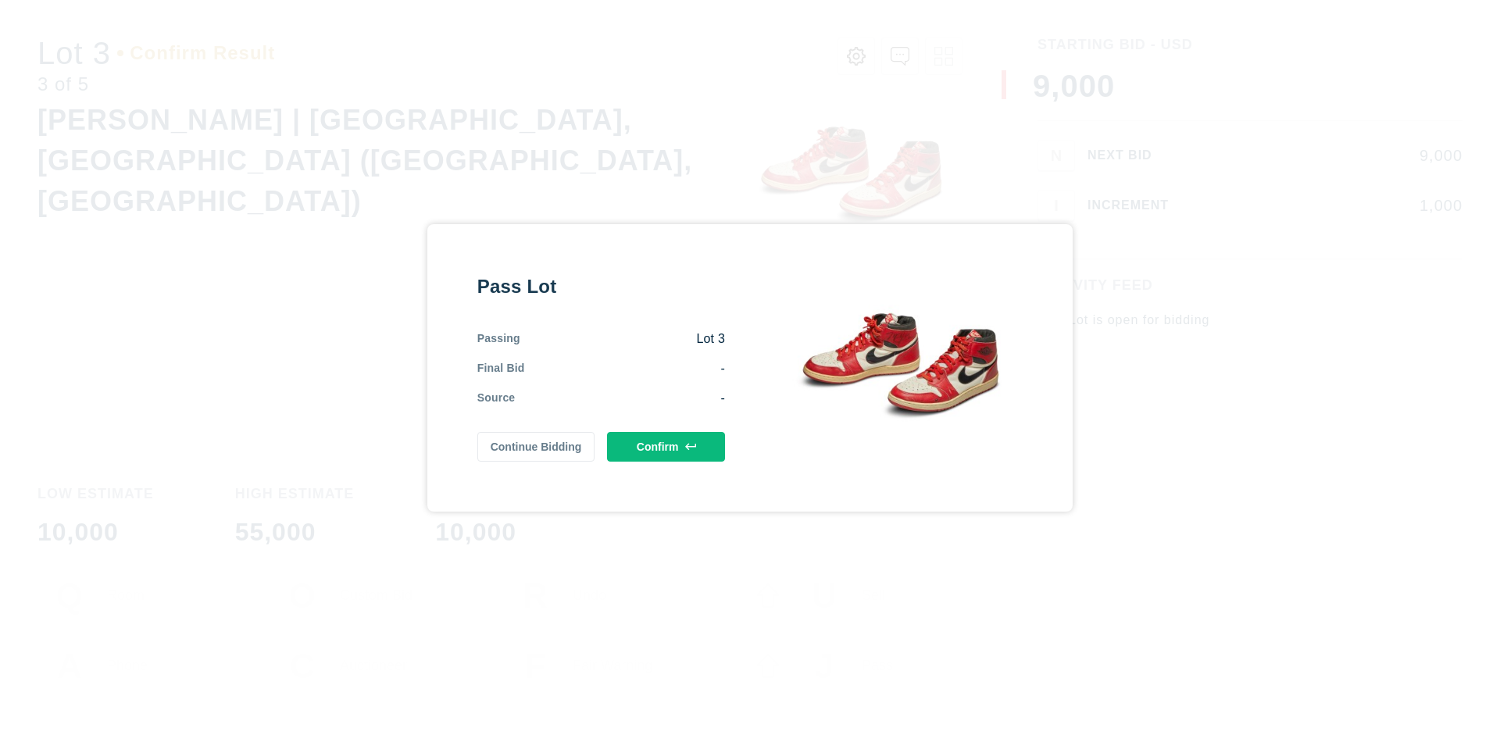
click at [666, 446] on button "Confirm" at bounding box center [666, 447] width 118 height 30
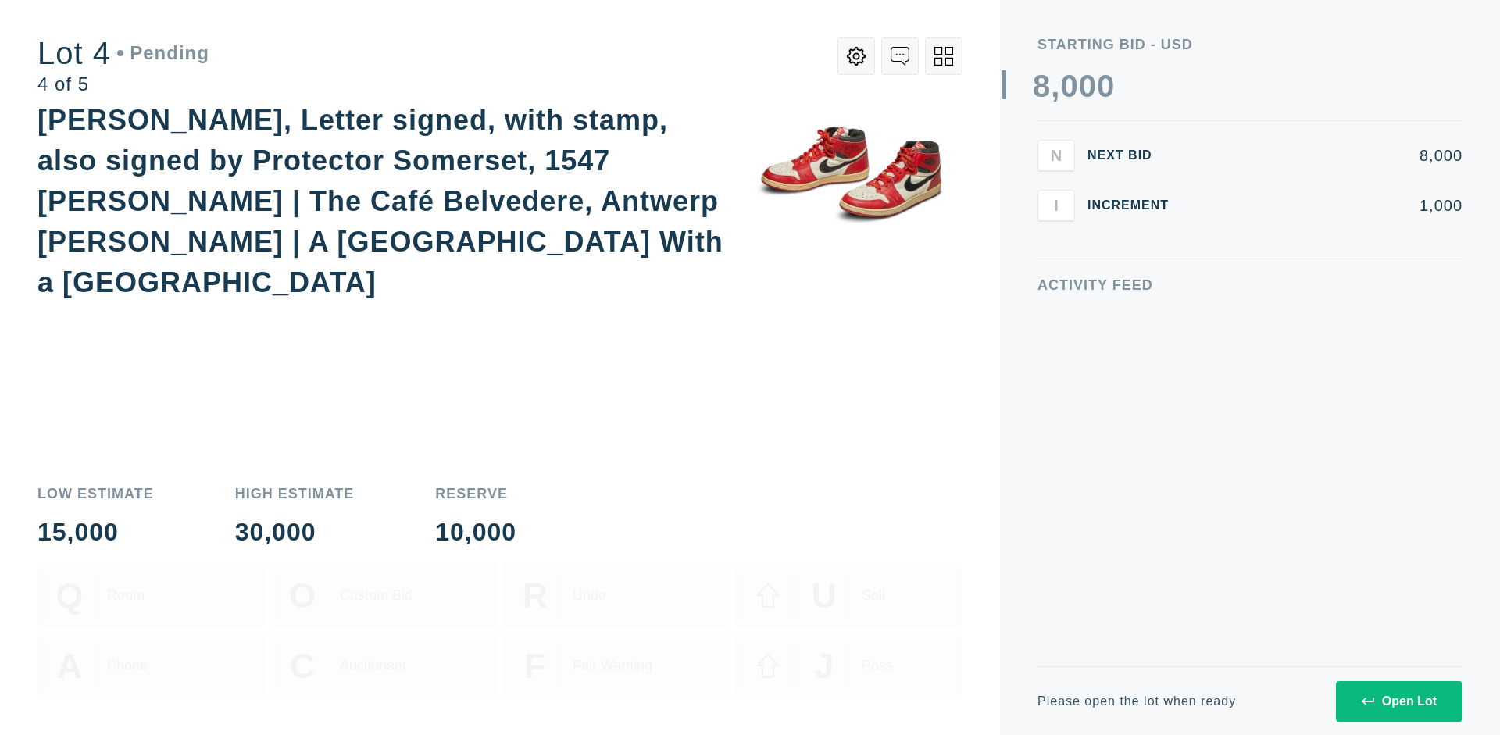
click at [1399, 701] on div "Open Lot" at bounding box center [1399, 702] width 75 height 14
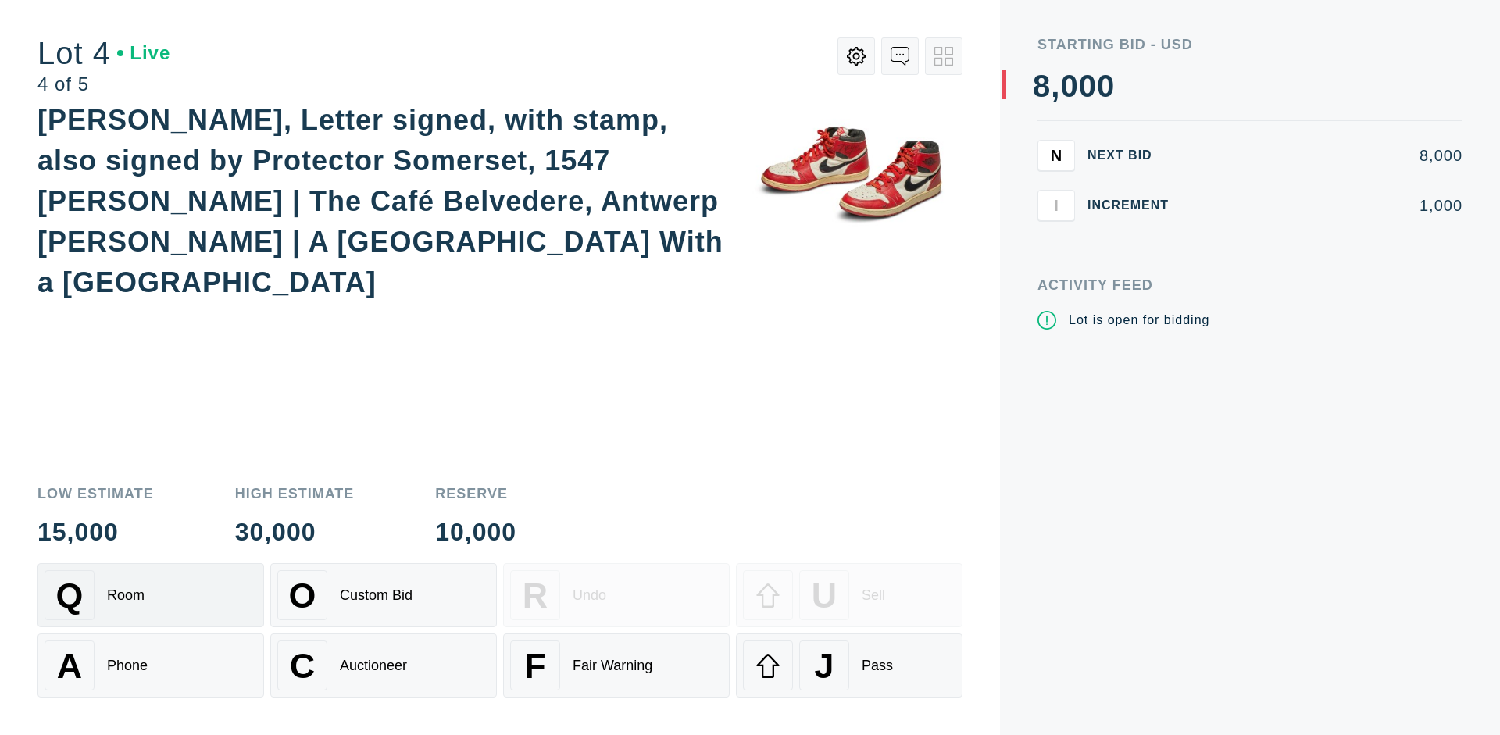
click at [151, 595] on div "Q Room" at bounding box center [151, 595] width 213 height 50
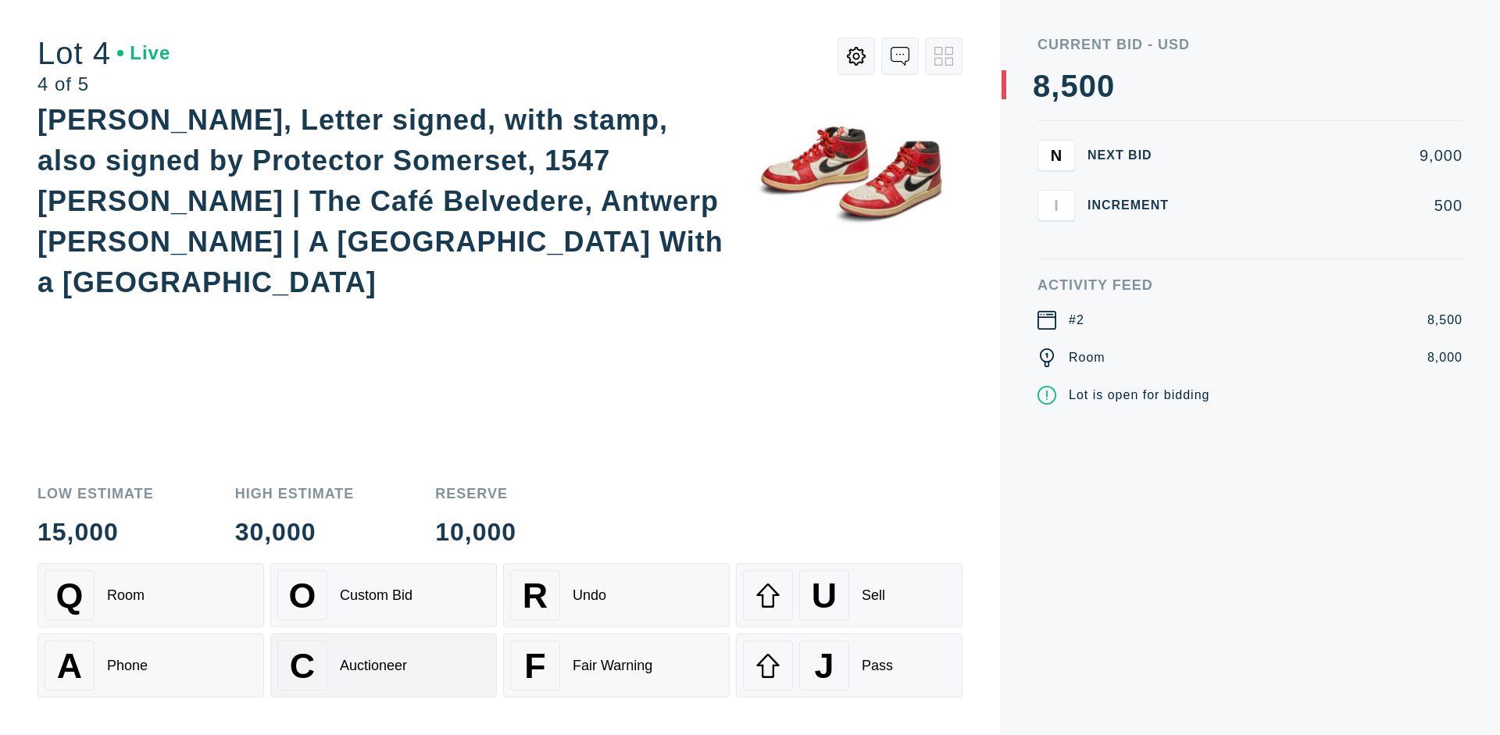
click at [384, 666] on div "Auctioneer" at bounding box center [373, 666] width 67 height 16
click at [849, 666] on div "J Pass" at bounding box center [849, 666] width 213 height 50
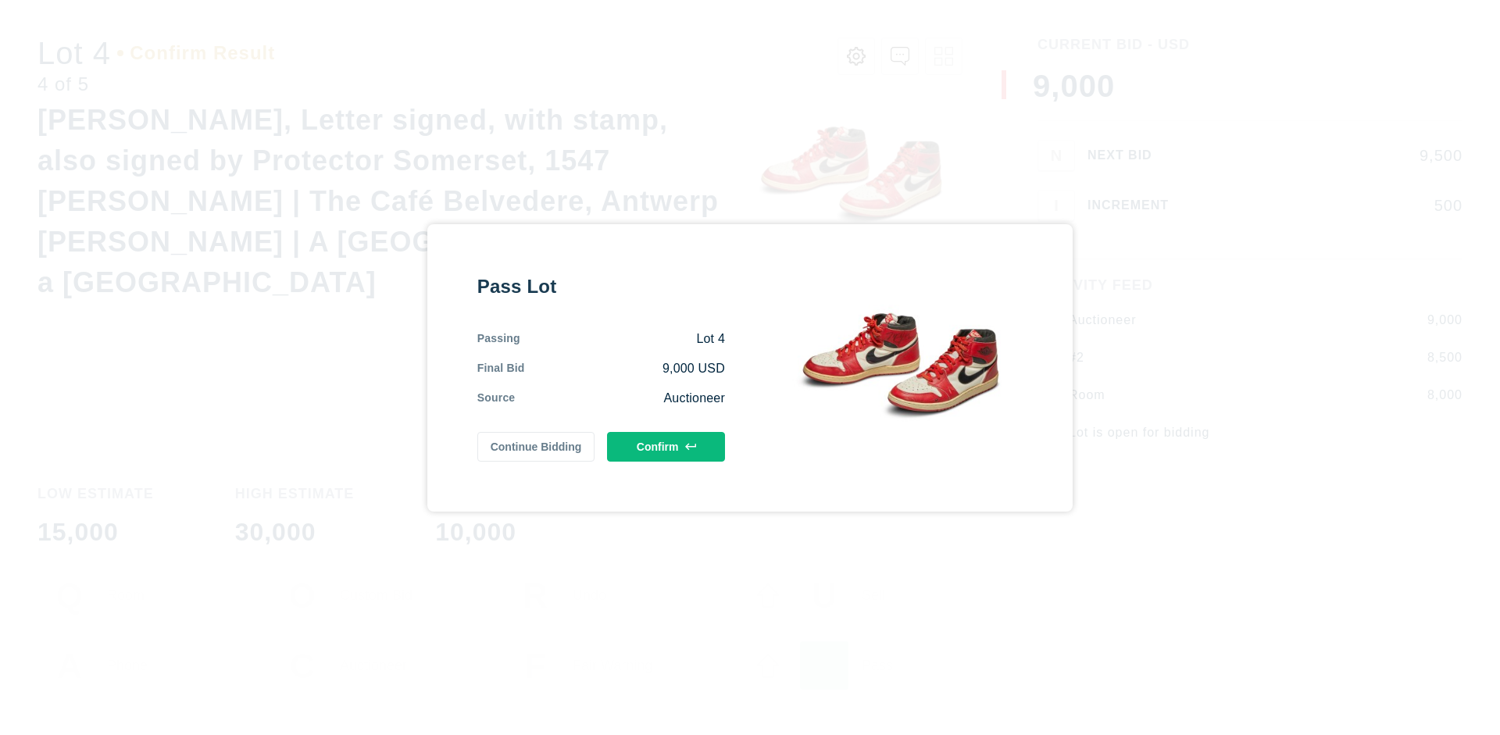
click at [666, 443] on button "Confirm" at bounding box center [666, 447] width 118 height 30
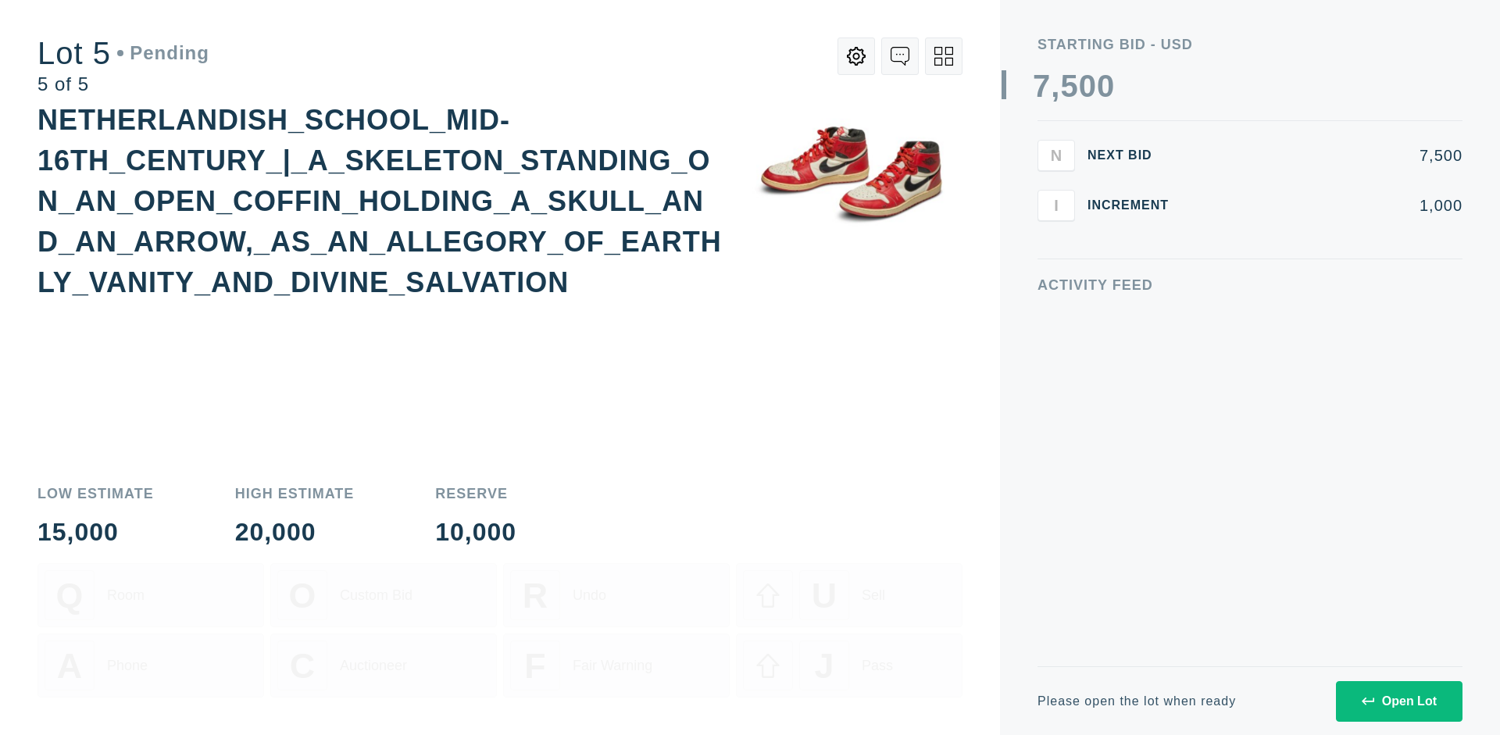
click at [1399, 701] on div "Open Lot" at bounding box center [1399, 702] width 75 height 14
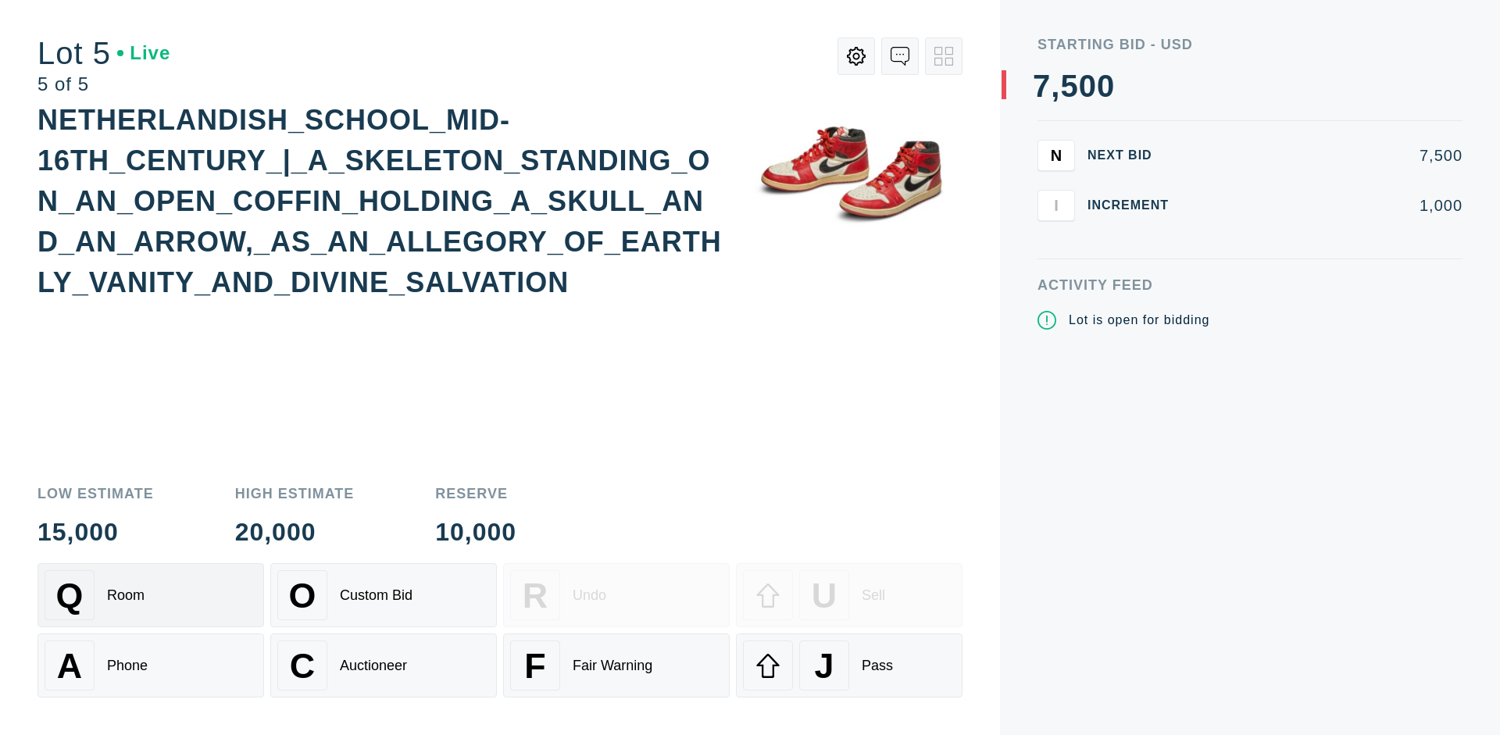
click at [151, 595] on div "Q Room" at bounding box center [151, 595] width 213 height 50
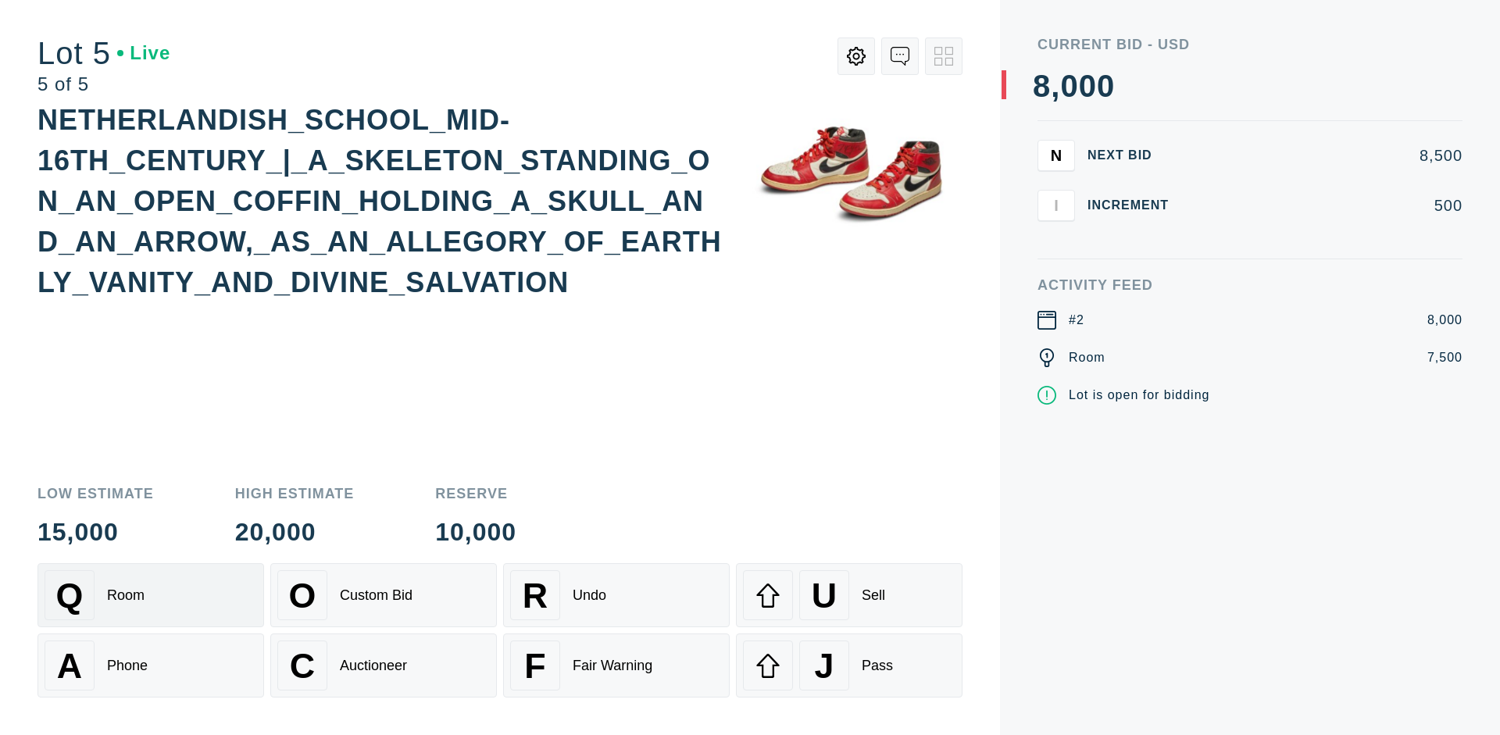
click at [151, 595] on div "Q Room" at bounding box center [151, 595] width 213 height 50
click at [849, 595] on div "U Sell" at bounding box center [849, 595] width 213 height 50
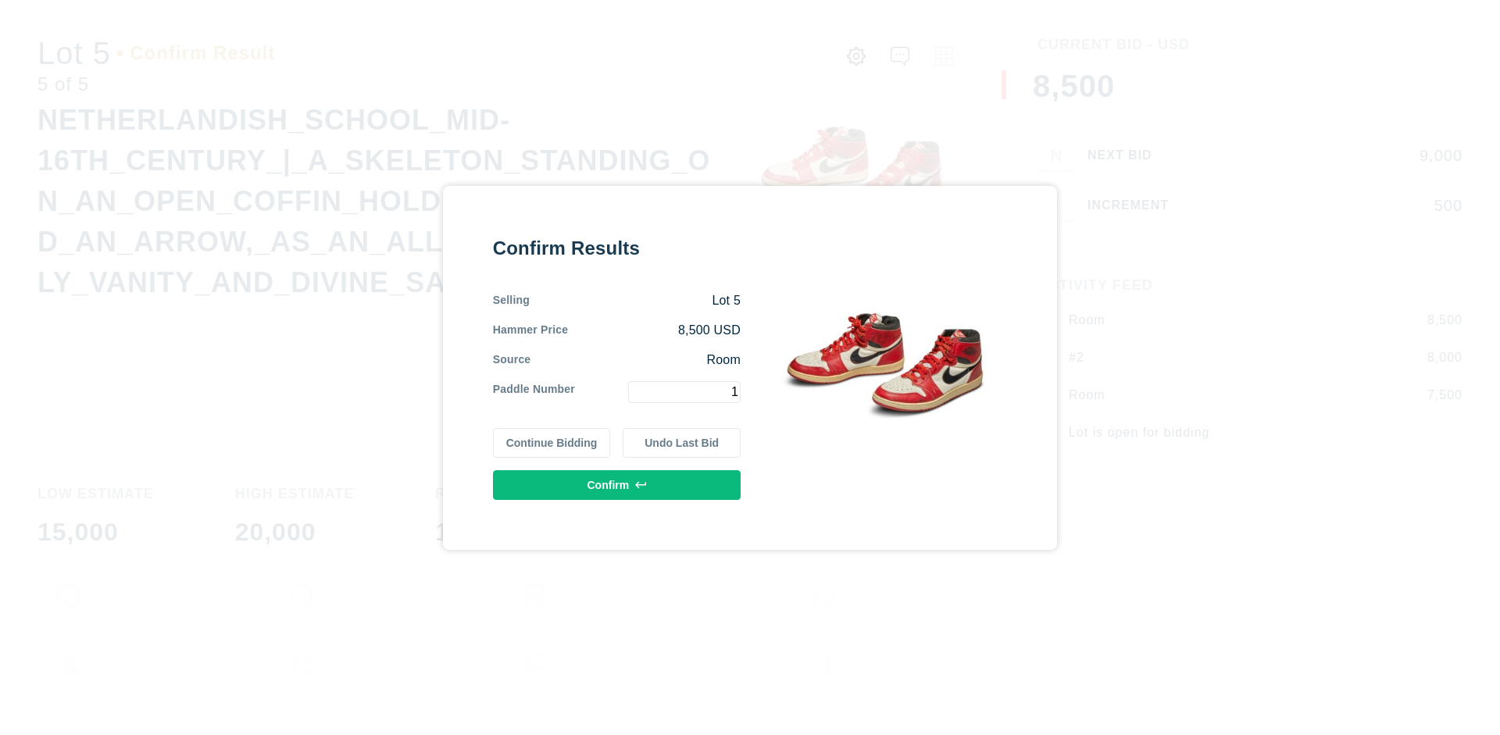
type input "1"
click at [617, 484] on button "Confirm" at bounding box center [617, 485] width 248 height 30
